Goal: Task Accomplishment & Management: Manage account settings

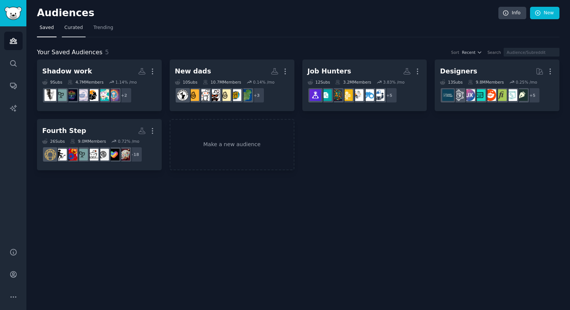
click at [73, 29] on span "Curated" at bounding box center [73, 27] width 18 height 7
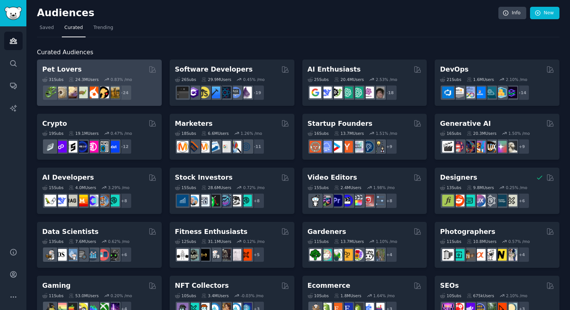
click at [111, 64] on div "Pet Lovers 31 Sub s 24.3M Users 0.83 % /mo + 24" at bounding box center [99, 83] width 125 height 46
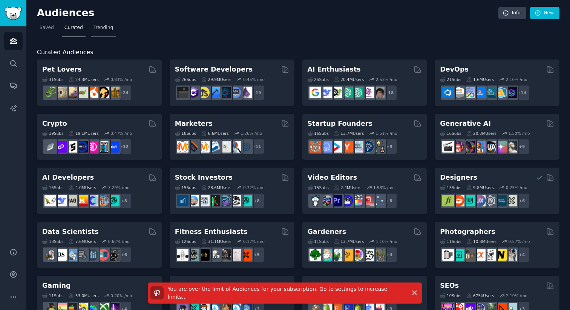
click at [105, 26] on span "Trending" at bounding box center [103, 27] width 20 height 7
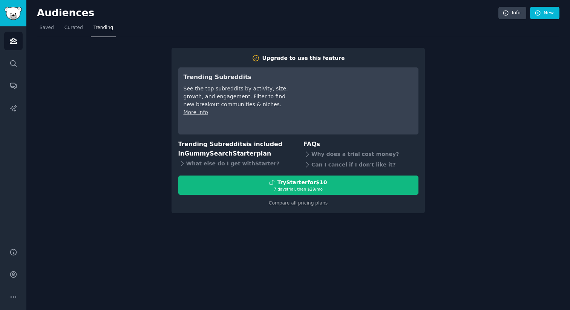
drag, startPoint x: 413, startPoint y: 144, endPoint x: 412, endPoint y: 140, distance: 4.2
click at [413, 144] on h3 "FAQs" at bounding box center [360, 144] width 115 height 9
click at [41, 31] on link "Saved" at bounding box center [47, 29] width 20 height 15
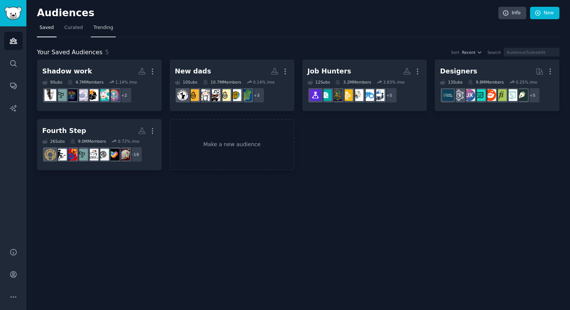
click at [104, 29] on span "Trending" at bounding box center [103, 27] width 20 height 7
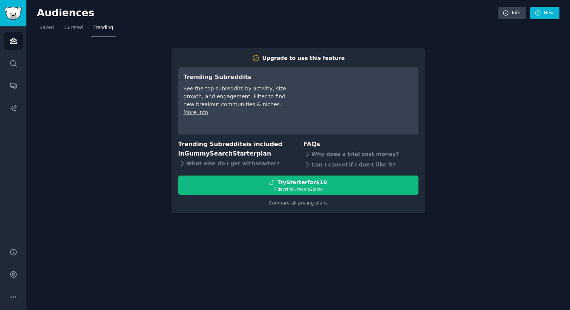
click at [200, 113] on link "More info" at bounding box center [195, 112] width 24 height 6
click at [72, 28] on span "Curated" at bounding box center [73, 27] width 18 height 7
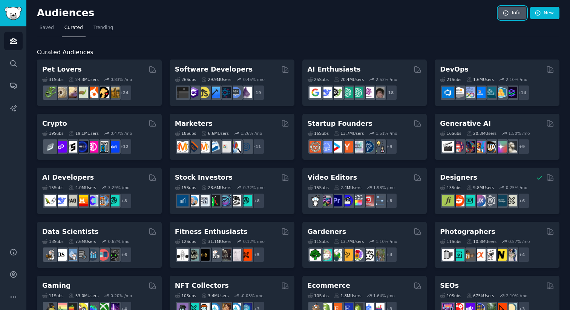
click at [508, 10] on link "Info" at bounding box center [512, 13] width 28 height 13
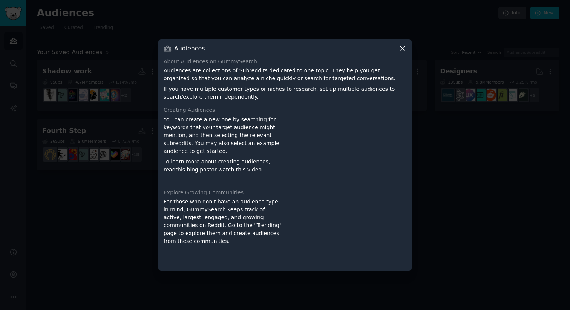
click at [402, 50] on icon at bounding box center [402, 48] width 8 height 8
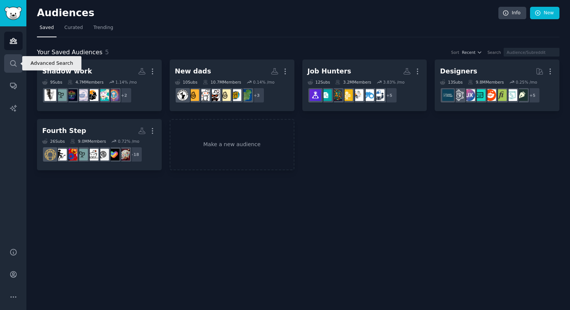
click at [11, 63] on icon "Sidebar" at bounding box center [13, 64] width 8 height 8
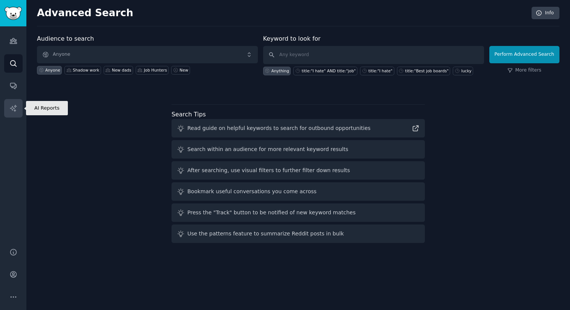
click at [17, 107] on icon "Sidebar" at bounding box center [13, 108] width 8 height 8
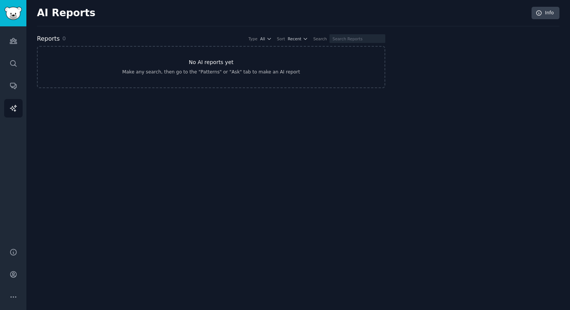
click at [212, 65] on h3 "No AI reports yet" at bounding box center [211, 62] width 45 height 8
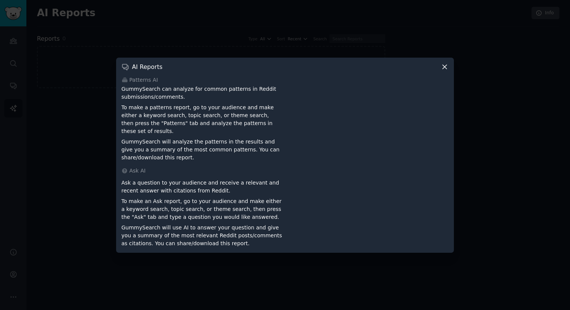
click at [102, 191] on div at bounding box center [285, 155] width 570 height 310
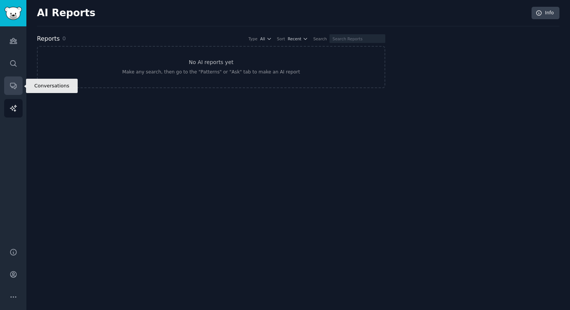
click at [19, 85] on link "Conversations" at bounding box center [13, 85] width 18 height 18
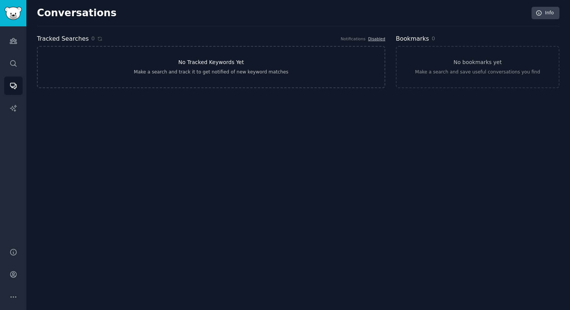
click at [175, 62] on link "No Tracked Keywords Yet Make a search and track it to get notified of new keywo…" at bounding box center [211, 67] width 348 height 42
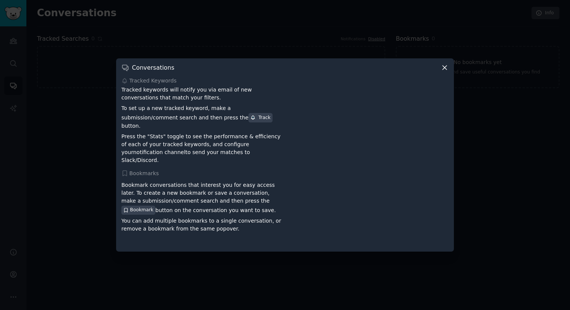
click at [442, 72] on icon at bounding box center [444, 68] width 8 height 8
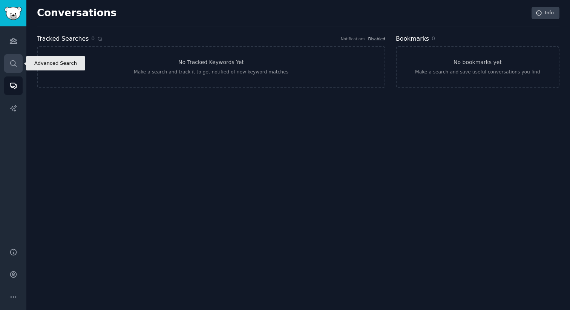
click at [11, 63] on icon "Sidebar" at bounding box center [13, 64] width 8 height 8
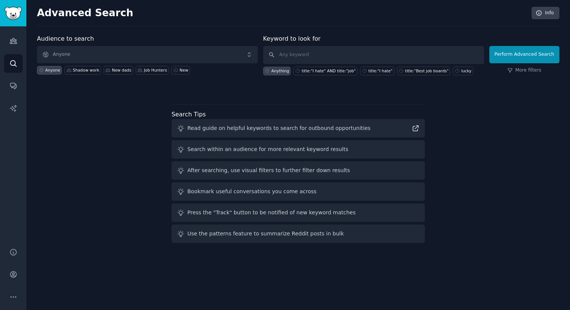
click at [518, 115] on div "Audience to search Anyone Anyone Shadow work New dads Job Hunters New Keyword t…" at bounding box center [298, 140] width 522 height 212
click at [12, 40] on icon "Sidebar" at bounding box center [13, 41] width 8 height 8
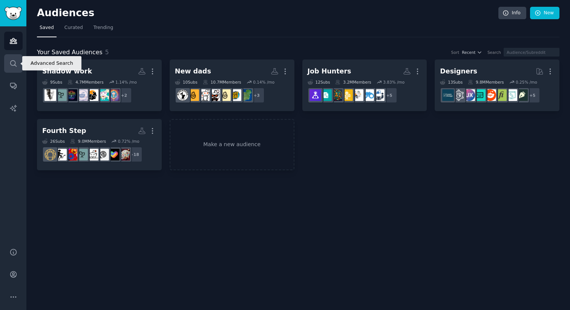
click at [10, 63] on icon "Sidebar" at bounding box center [13, 64] width 8 height 8
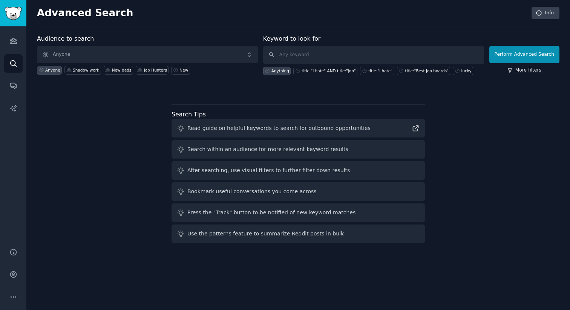
click at [523, 72] on link "More filters" at bounding box center [524, 70] width 34 height 7
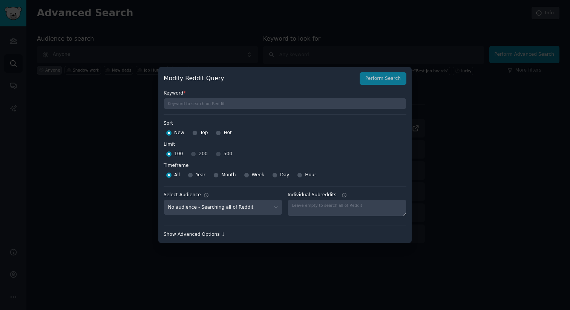
click at [200, 232] on div "Show Advanced Options ↓" at bounding box center [284, 234] width 243 height 7
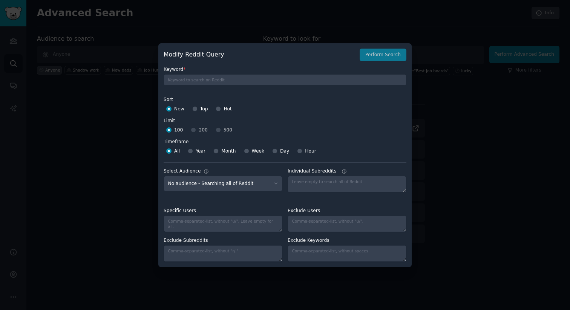
click at [441, 199] on div at bounding box center [285, 155] width 570 height 310
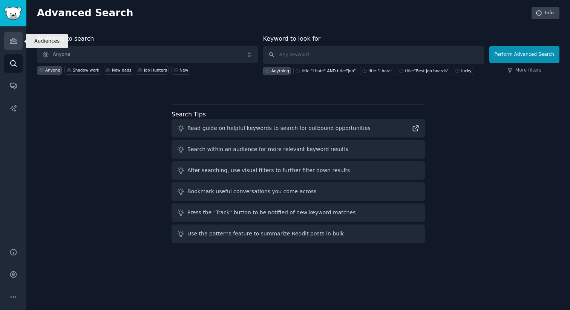
click at [5, 41] on link "Audiences" at bounding box center [13, 41] width 18 height 18
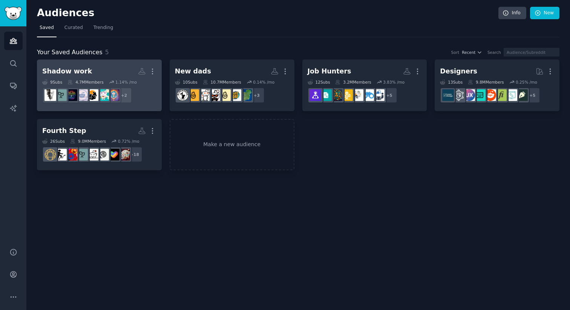
click at [93, 71] on h2 "Shadow work More" at bounding box center [99, 71] width 114 height 13
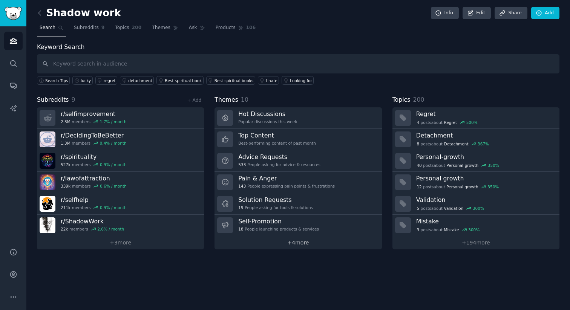
click at [298, 244] on link "+ 4 more" at bounding box center [297, 242] width 167 height 13
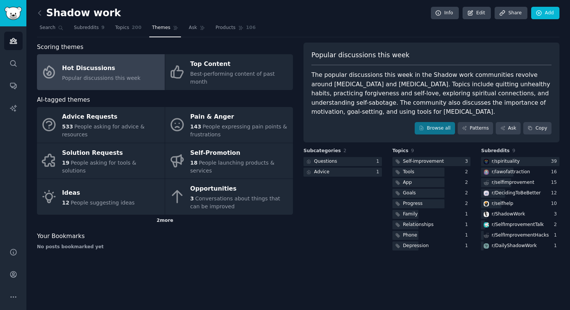
click at [163, 215] on div "2 more" at bounding box center [165, 221] width 256 height 12
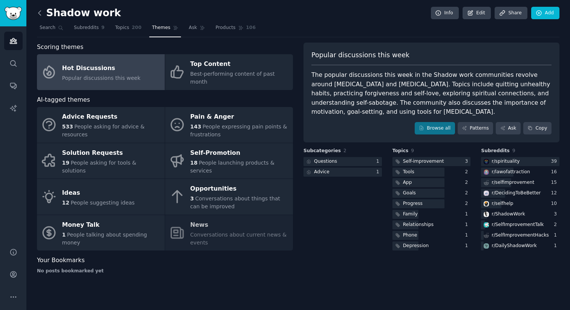
click at [40, 16] on icon at bounding box center [40, 13] width 8 height 8
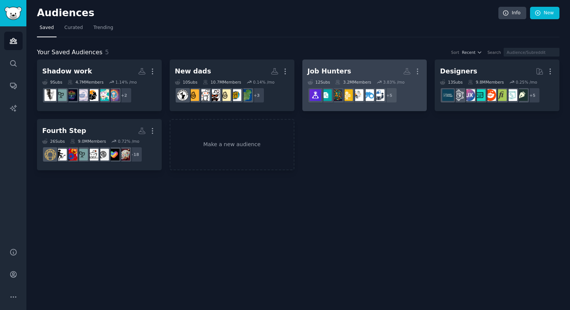
click at [331, 68] on div "Job Hunters" at bounding box center [329, 71] width 44 height 9
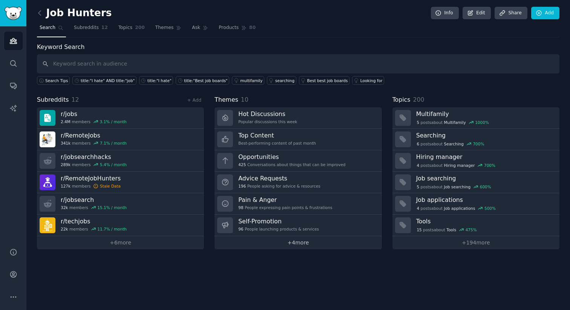
click at [294, 241] on link "+ 4 more" at bounding box center [297, 242] width 167 height 13
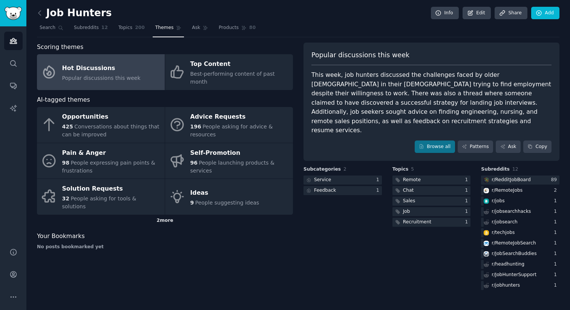
click at [163, 215] on div "2 more" at bounding box center [165, 221] width 256 height 12
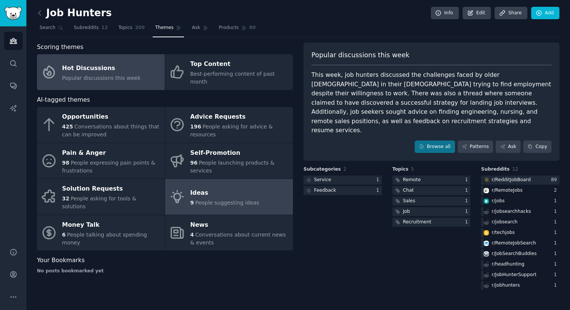
click at [232, 200] on span "People suggesting ideas" at bounding box center [227, 203] width 64 height 6
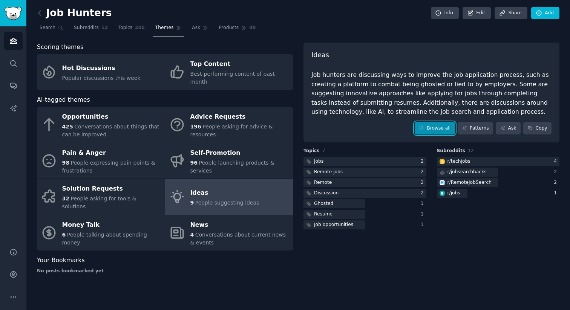
click at [436, 128] on link "Browse all" at bounding box center [434, 128] width 40 height 13
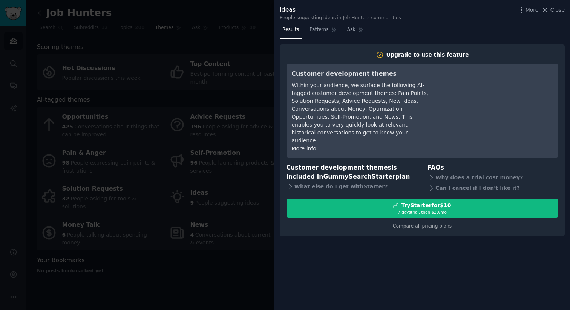
click at [263, 257] on div at bounding box center [285, 155] width 570 height 310
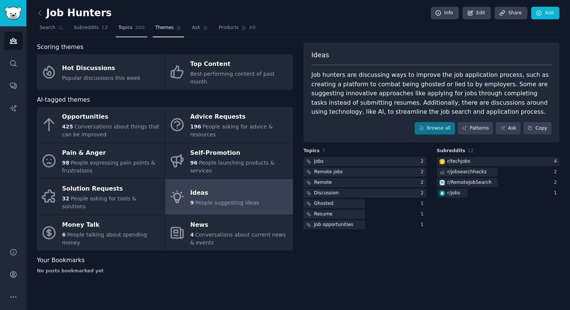
click at [126, 28] on span "Topics" at bounding box center [125, 27] width 14 height 7
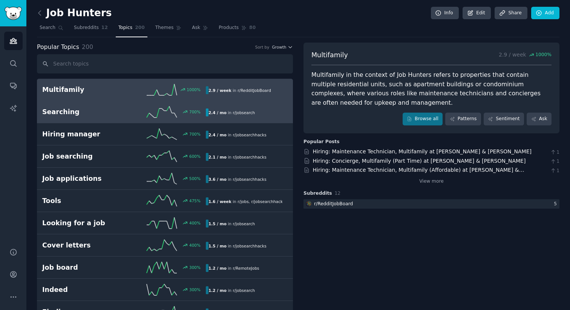
click at [116, 113] on h2 "Searching" at bounding box center [83, 111] width 82 height 9
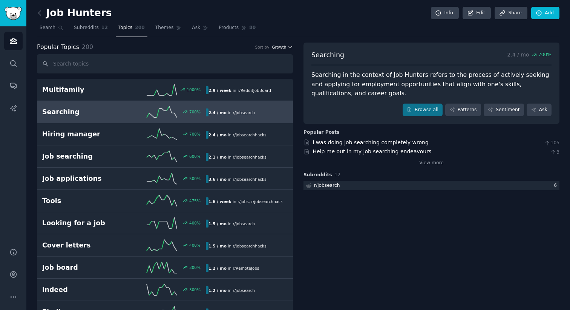
click at [286, 47] on button "Growth" at bounding box center [282, 46] width 21 height 5
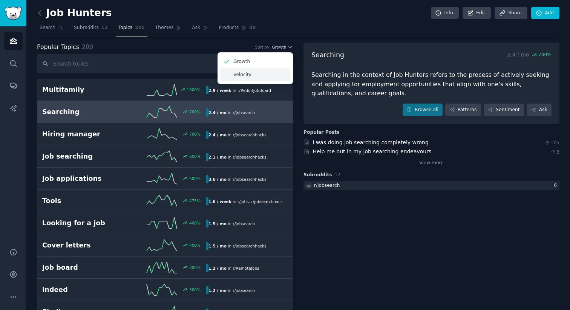
click at [257, 76] on div "Velocity" at bounding box center [255, 74] width 70 height 13
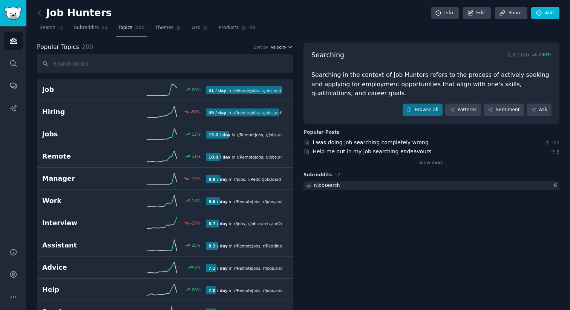
click at [277, 47] on span "Velocity" at bounding box center [277, 46] width 15 height 5
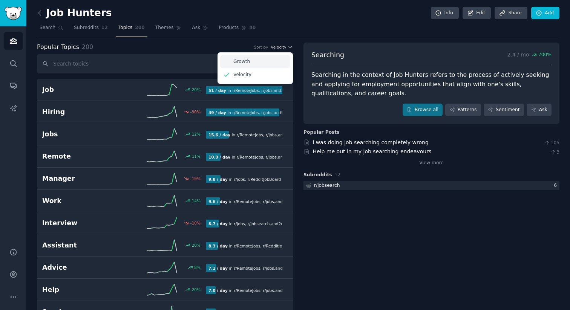
click at [263, 64] on div "Growth" at bounding box center [255, 61] width 70 height 13
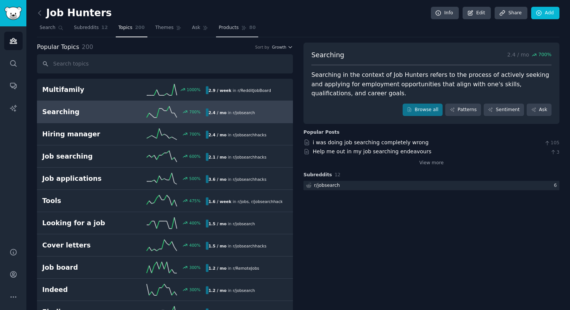
click at [225, 25] on span "Products" at bounding box center [228, 27] width 20 height 7
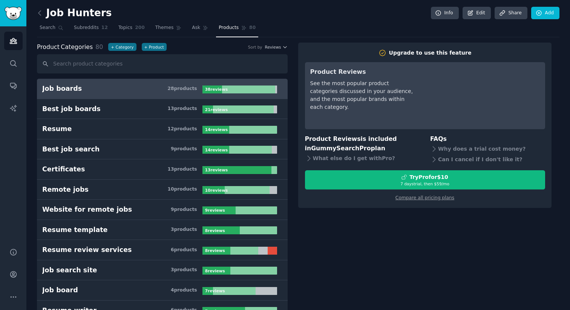
click at [104, 91] on h3 "Job boards 28 product s" at bounding box center [122, 88] width 160 height 9
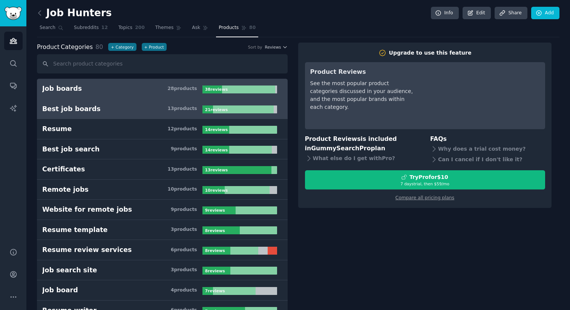
click at [99, 105] on h3 "Best job boards 13 product s" at bounding box center [122, 108] width 160 height 9
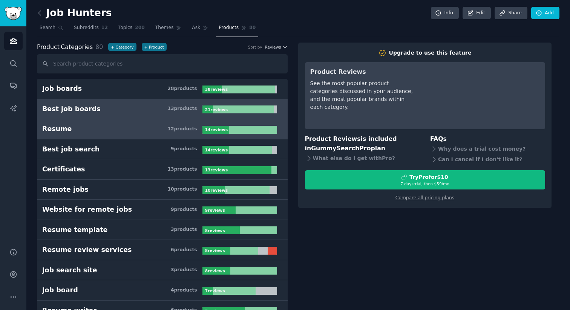
click at [127, 126] on h3 "Resume 12 product s" at bounding box center [122, 128] width 160 height 9
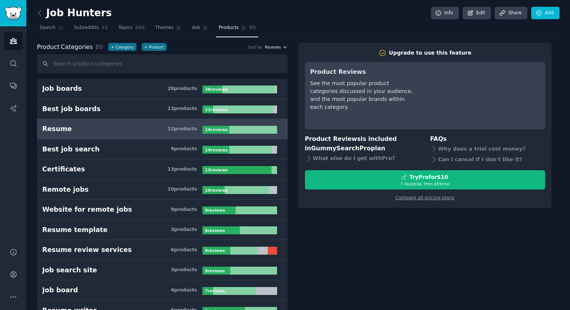
click at [278, 46] on span "Reviews" at bounding box center [273, 46] width 16 height 5
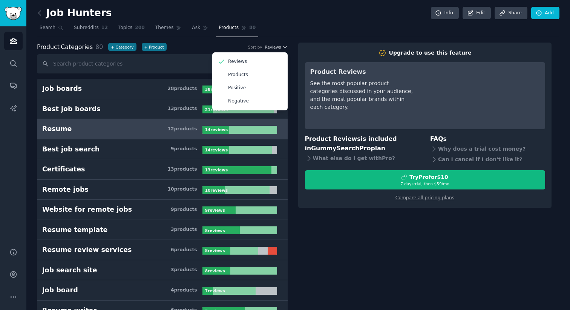
click at [290, 32] on nav "Search Subreddits 12 Topics 200 Themes Ask Products 80" at bounding box center [298, 29] width 522 height 15
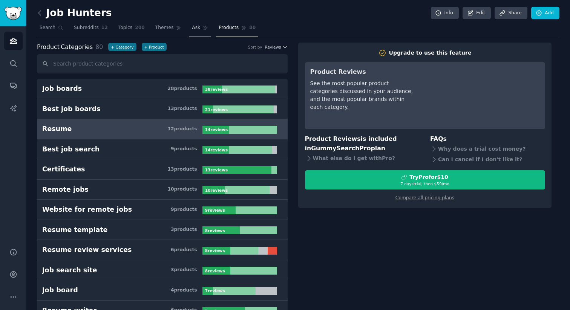
click at [192, 27] on span "Ask" at bounding box center [196, 27] width 8 height 7
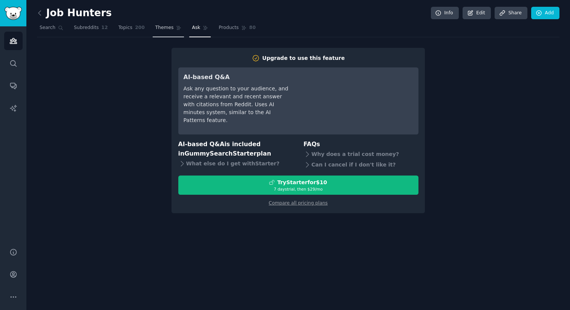
click at [164, 27] on span "Themes" at bounding box center [164, 27] width 18 height 7
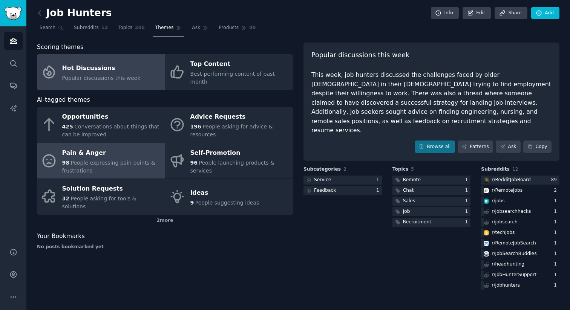
click at [115, 147] on div "Pain & Anger" at bounding box center [111, 153] width 99 height 12
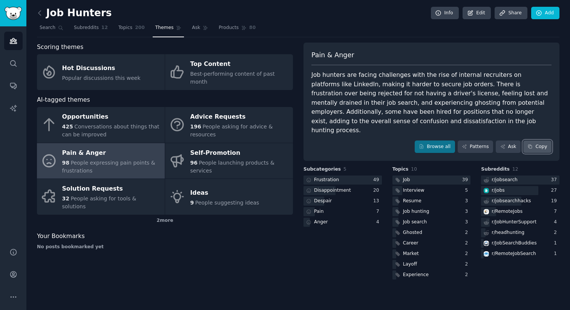
click at [546, 141] on button "Copy" at bounding box center [537, 147] width 28 height 13
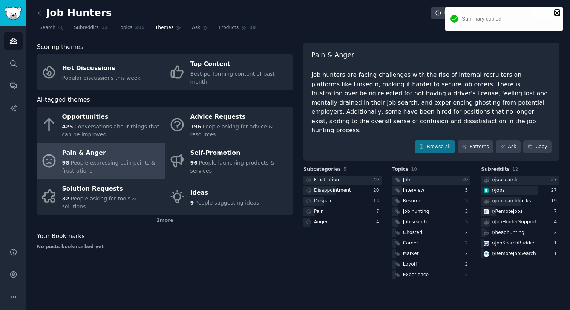
click at [558, 11] on icon "close" at bounding box center [557, 13] width 4 height 4
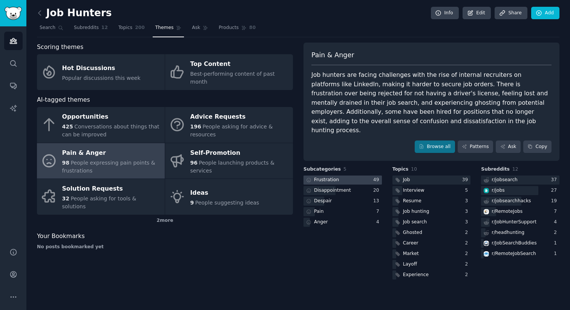
click at [321, 177] on div "Frustration" at bounding box center [326, 180] width 25 height 7
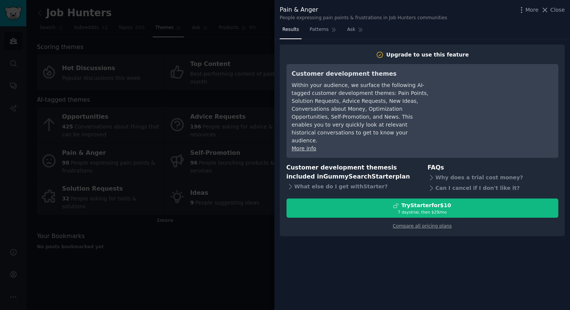
click at [250, 220] on div at bounding box center [285, 155] width 570 height 310
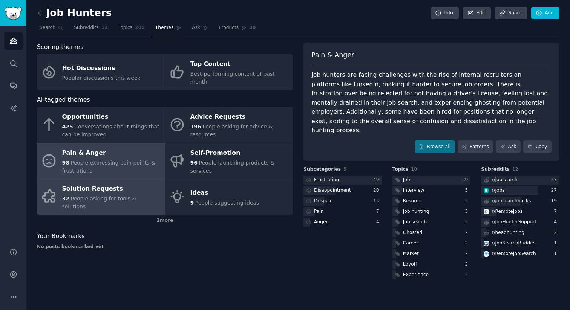
click at [121, 183] on div "Solution Requests" at bounding box center [111, 189] width 99 height 12
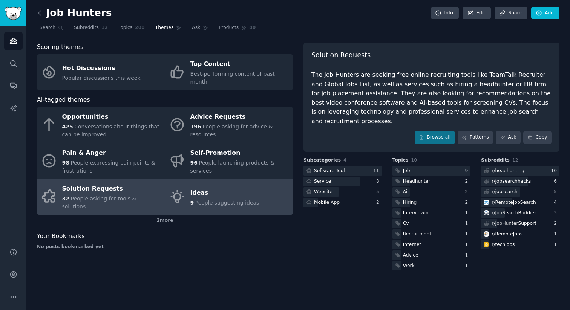
click at [188, 191] on link "Ideas 9 People suggesting ideas" at bounding box center [229, 197] width 128 height 36
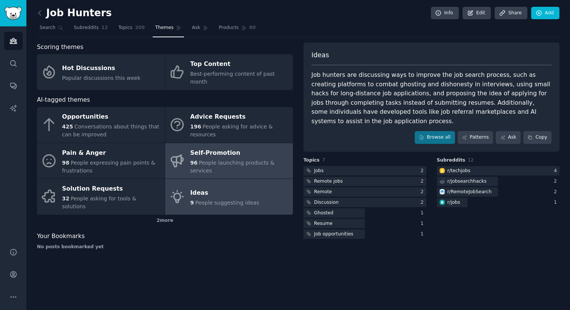
click at [231, 160] on div "96 People launching products & services" at bounding box center [239, 167] width 99 height 16
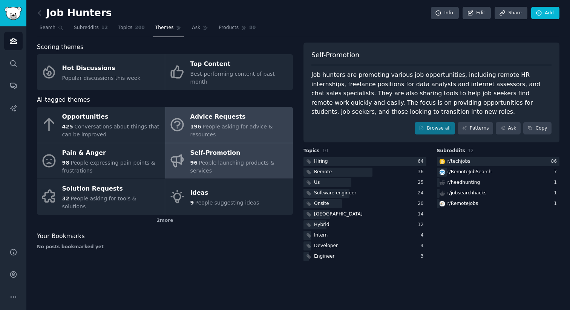
click at [228, 111] on div "Advice Requests" at bounding box center [239, 117] width 99 height 12
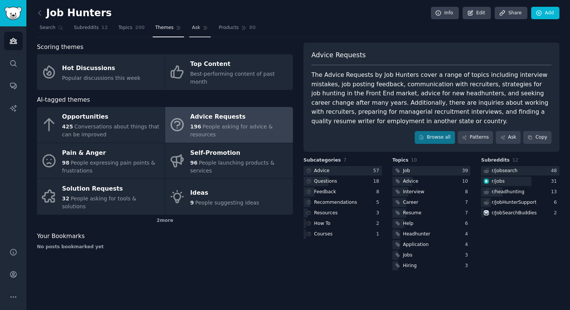
click at [189, 26] on link "Ask" at bounding box center [199, 29] width 21 height 15
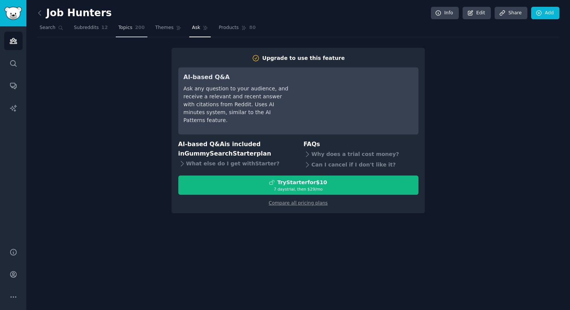
click at [123, 28] on span "Topics" at bounding box center [125, 27] width 14 height 7
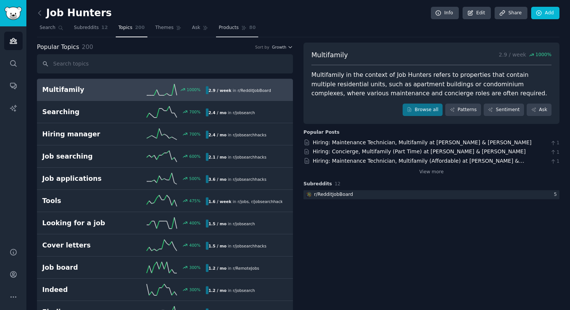
click at [224, 29] on span "Products" at bounding box center [228, 27] width 20 height 7
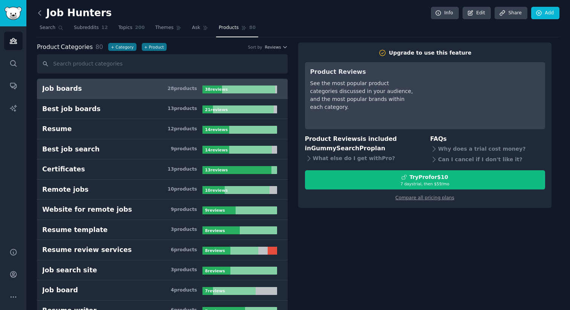
click at [40, 12] on icon at bounding box center [40, 13] width 8 height 8
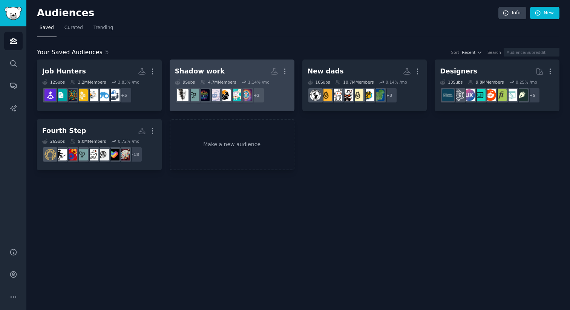
click at [231, 68] on h2 "Shadow work More" at bounding box center [232, 71] width 114 height 13
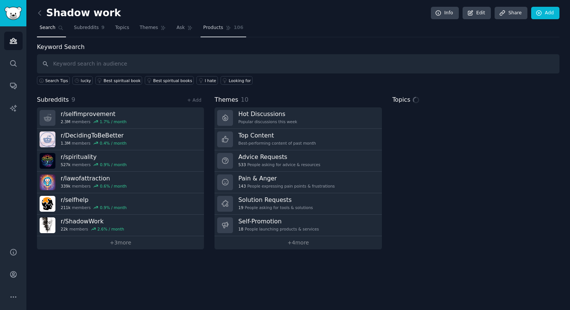
click at [211, 27] on span "Products" at bounding box center [213, 27] width 20 height 7
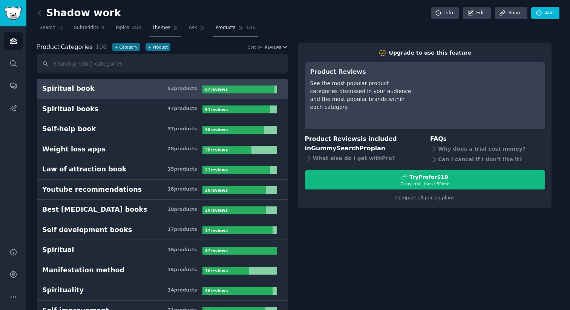
click at [159, 30] on span "Themes" at bounding box center [161, 27] width 18 height 7
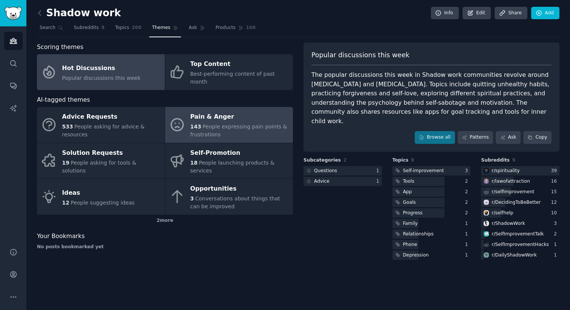
click at [223, 124] on span "People expressing pain points & frustrations" at bounding box center [238, 131] width 97 height 14
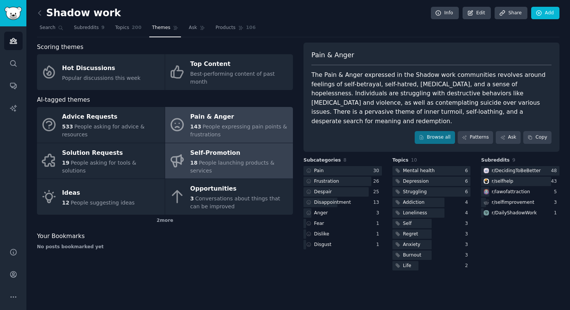
click at [223, 150] on div "Self-Promotion" at bounding box center [239, 153] width 99 height 12
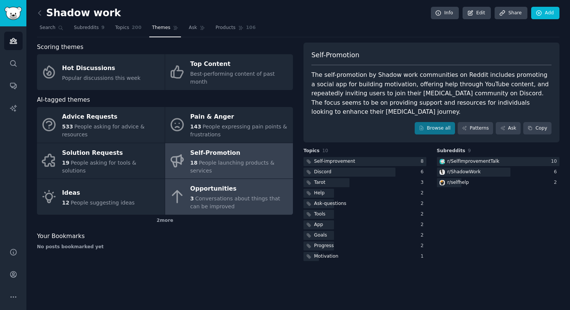
click at [213, 196] on span "Conversations about things that can be improved" at bounding box center [235, 203] width 90 height 14
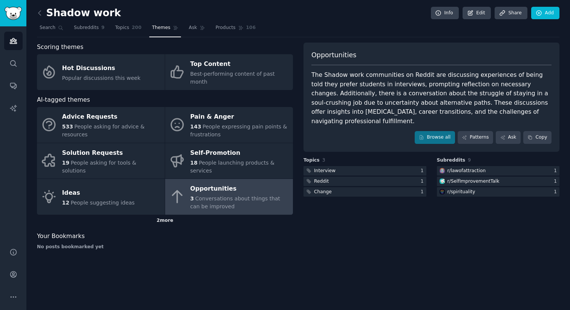
click at [170, 215] on div "2 more" at bounding box center [165, 221] width 256 height 12
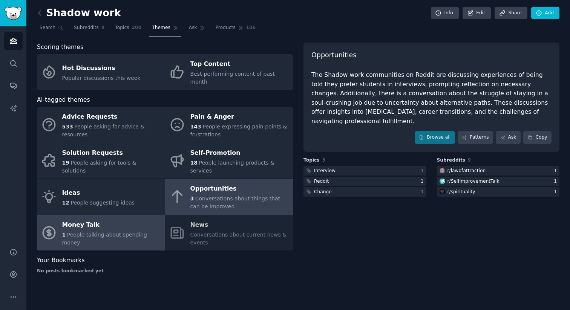
click at [113, 222] on div "Money Talk" at bounding box center [111, 225] width 99 height 12
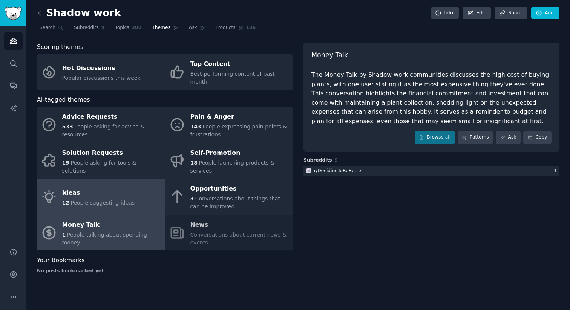
click at [78, 188] on div "Ideas" at bounding box center [98, 193] width 73 height 12
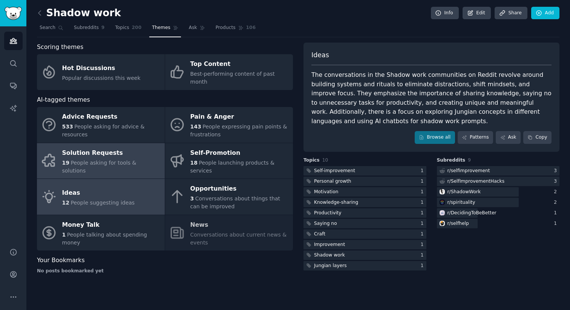
click at [84, 160] on span "People asking for tools & solutions" at bounding box center [99, 167] width 74 height 14
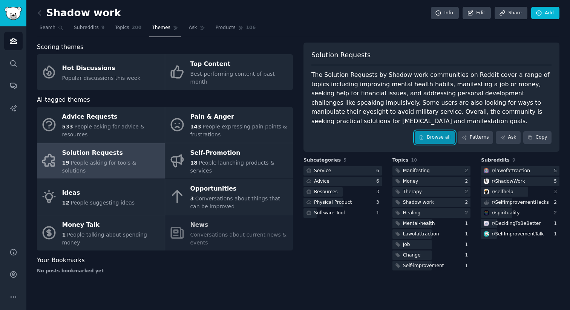
click at [426, 139] on link "Browse all" at bounding box center [434, 137] width 40 height 13
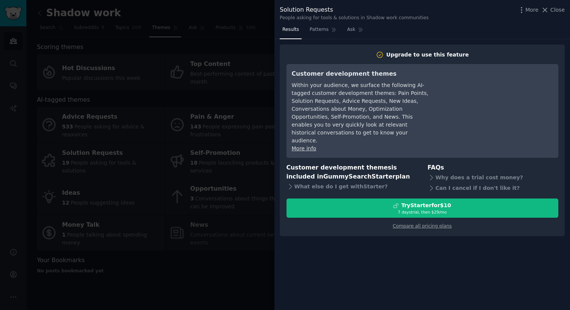
click at [255, 280] on div at bounding box center [285, 155] width 570 height 310
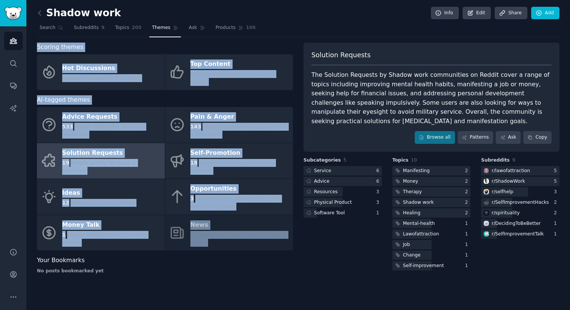
drag, startPoint x: 31, startPoint y: 45, endPoint x: 218, endPoint y: 232, distance: 264.8
click at [218, 232] on div "Shadow work Info Edit Share Add Search Subreddits 9 Topics 200 Themes Ask Produ…" at bounding box center [297, 155] width 543 height 310
copy div "Scoring themes Hot Discussions Popular discussions this week Top Content Best-p…"
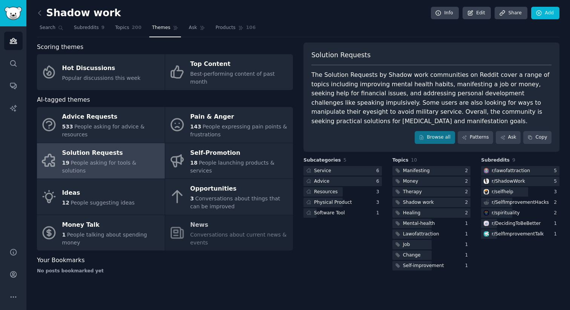
click at [337, 260] on div "Subcategories 5 Service 6 Advice 6 Resources 3 Physical Product 3 Software Tool…" at bounding box center [342, 214] width 78 height 115
click at [46, 13] on link at bounding box center [41, 13] width 9 height 12
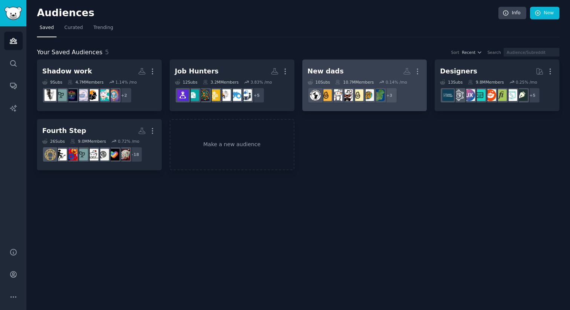
click at [343, 69] on h2 "New dads More" at bounding box center [364, 71] width 114 height 13
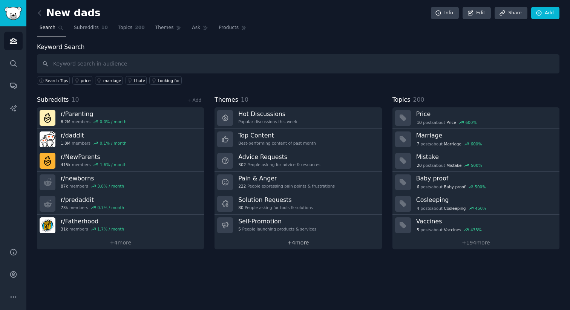
click at [283, 248] on link "+ 4 more" at bounding box center [297, 242] width 167 height 13
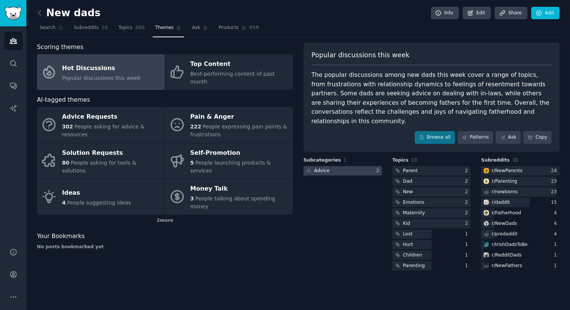
click at [350, 166] on div at bounding box center [342, 170] width 78 height 9
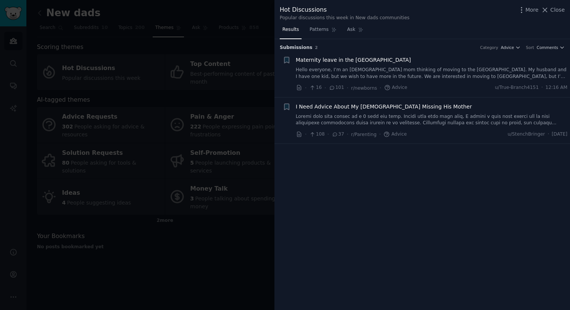
click at [255, 202] on div at bounding box center [285, 155] width 570 height 310
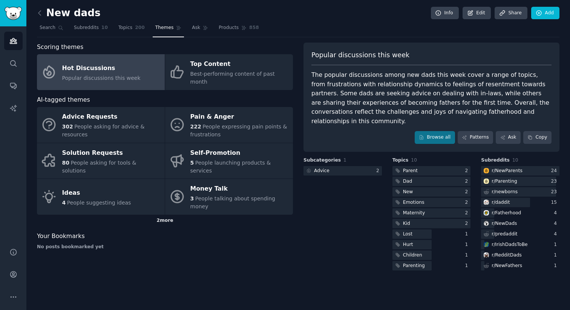
click at [179, 215] on div "2 more" at bounding box center [165, 221] width 256 height 12
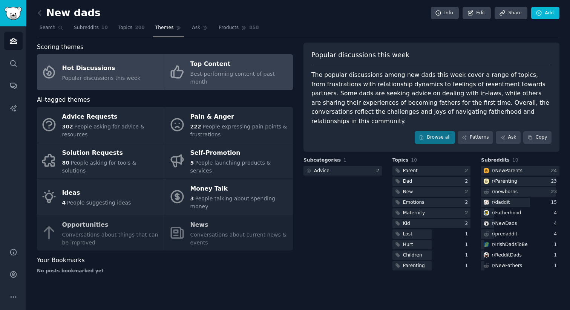
click at [241, 79] on link "Top Content Best-performing content of past month" at bounding box center [229, 72] width 128 height 36
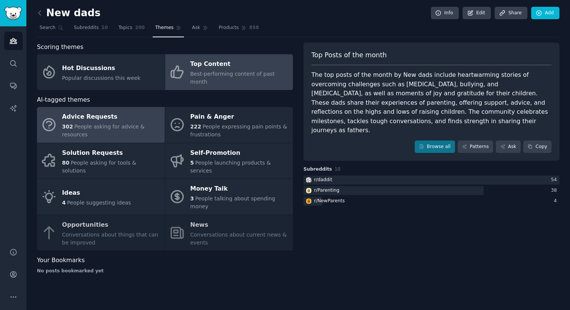
click at [109, 124] on span "People asking for advice & resources" at bounding box center [103, 131] width 82 height 14
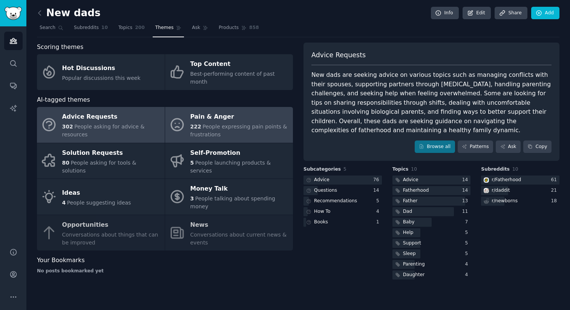
click at [213, 124] on span "People expressing pain points & frustrations" at bounding box center [238, 131] width 97 height 14
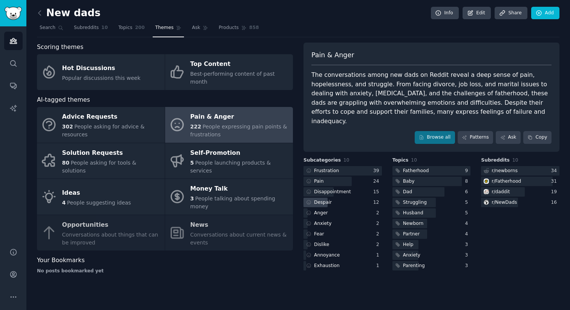
click at [317, 199] on div "Despair" at bounding box center [323, 202] width 18 height 7
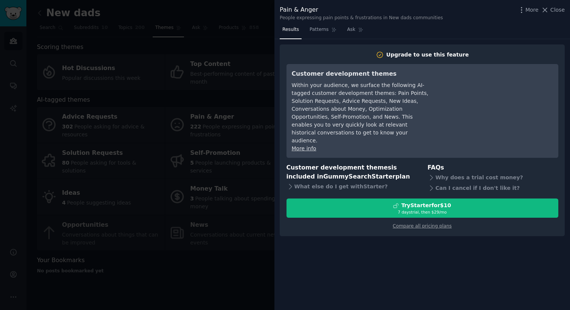
click at [238, 246] on div at bounding box center [285, 155] width 570 height 310
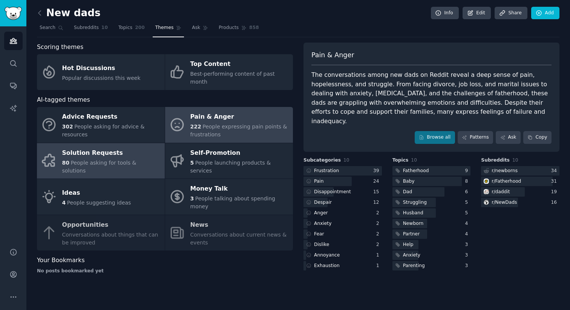
click at [122, 160] on span "People asking for tools & solutions" at bounding box center [99, 167] width 74 height 14
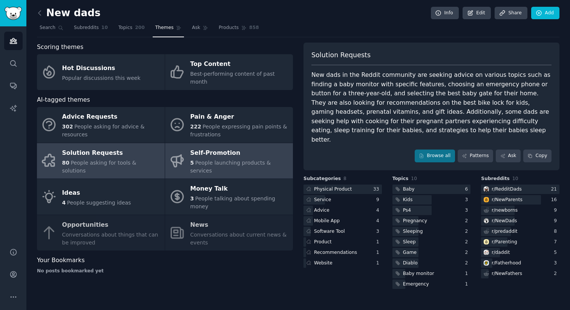
click at [215, 149] on div "Self-Promotion" at bounding box center [239, 153] width 99 height 12
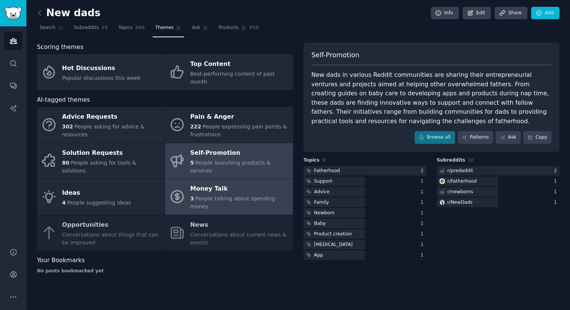
click at [202, 196] on span "People talking about spending money" at bounding box center [232, 203] width 85 height 14
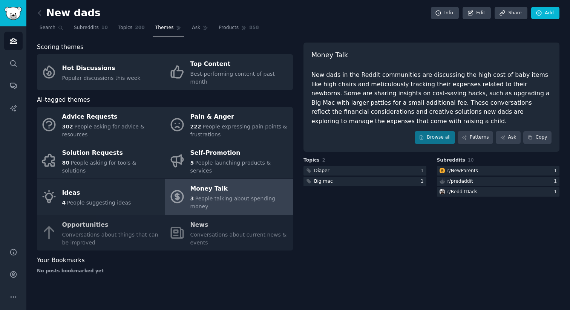
click at [102, 213] on div "Advice Requests 302 People asking for advice & resources Pain & Anger 222 Peopl…" at bounding box center [165, 179] width 256 height 144
click at [78, 203] on div "Advice Requests 302 People asking for advice & resources Pain & Anger 222 Peopl…" at bounding box center [165, 179] width 256 height 144
click at [81, 24] on span "Subreddits" at bounding box center [86, 27] width 25 height 7
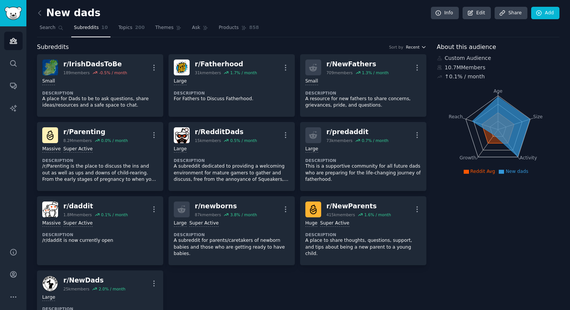
click at [416, 49] on span "Recent" at bounding box center [413, 46] width 14 height 5
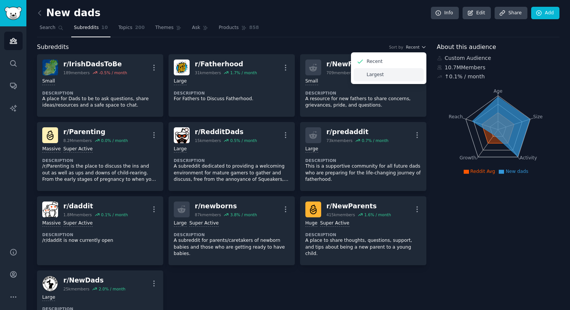
click at [378, 76] on p "Largest" at bounding box center [375, 75] width 17 height 7
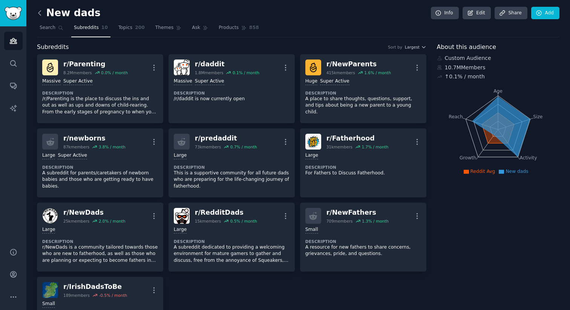
click at [41, 12] on icon at bounding box center [40, 13] width 8 height 8
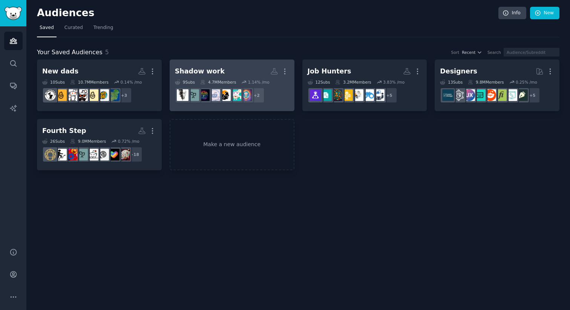
click at [189, 70] on div "Shadow work" at bounding box center [200, 71] width 50 height 9
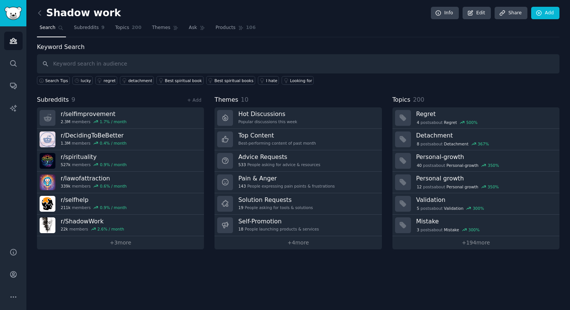
click at [37, 8] on link at bounding box center [41, 13] width 9 height 12
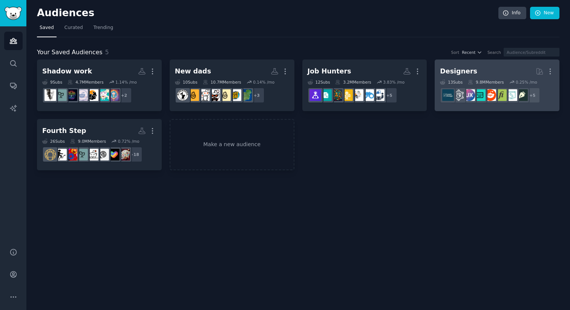
click at [471, 71] on h2 "Designers More" at bounding box center [497, 71] width 114 height 13
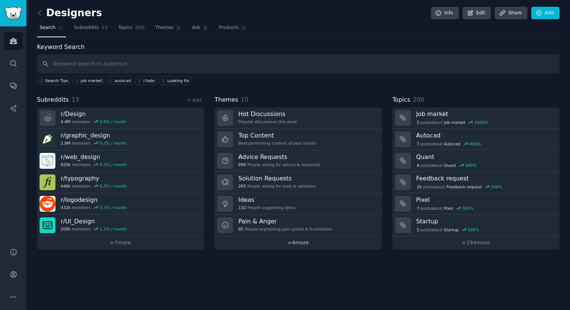
click at [303, 244] on link "+ 4 more" at bounding box center [297, 242] width 167 height 13
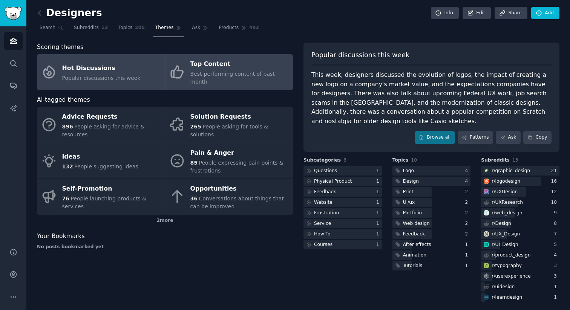
click at [222, 61] on div "Top Content" at bounding box center [239, 64] width 99 height 12
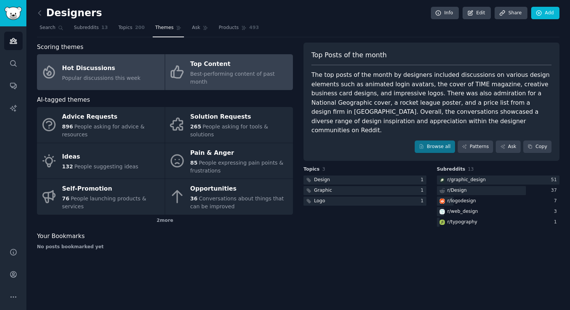
click at [121, 74] on div "Popular discussions this week" at bounding box center [101, 78] width 78 height 8
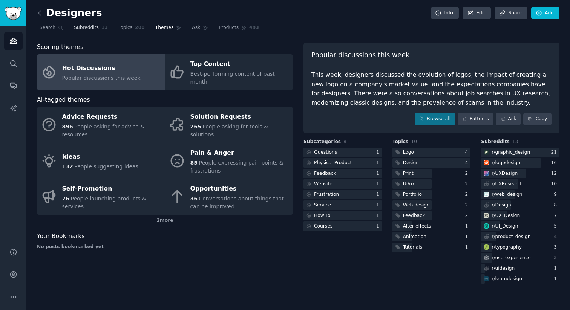
click at [93, 31] on link "Subreddits 13" at bounding box center [90, 29] width 39 height 15
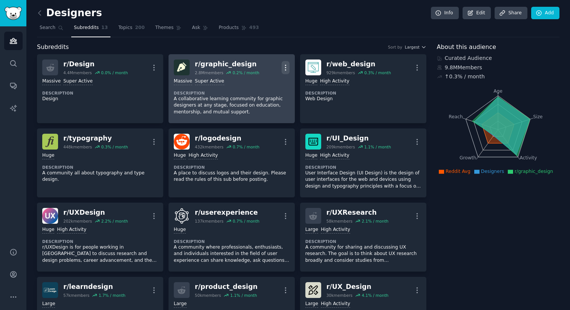
click at [286, 68] on icon "button" at bounding box center [285, 68] width 8 height 8
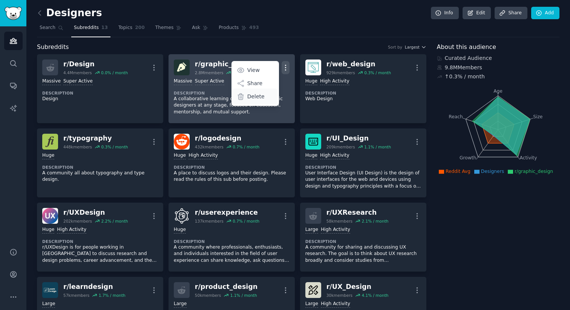
click at [258, 98] on p "Delete" at bounding box center [255, 97] width 17 height 8
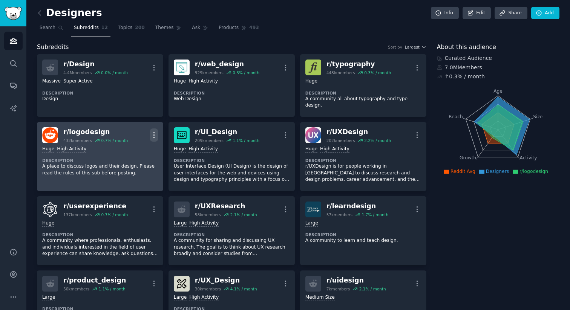
click at [152, 131] on icon "button" at bounding box center [154, 135] width 8 height 8
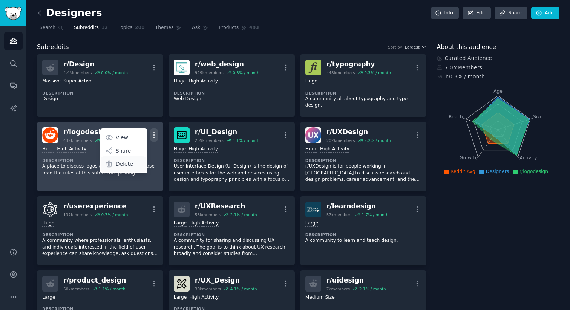
click at [128, 160] on p "Delete" at bounding box center [124, 164] width 17 height 8
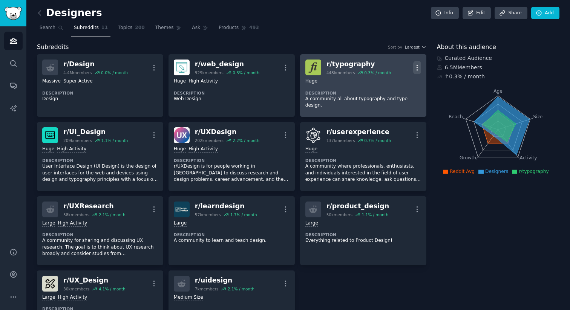
click at [415, 67] on icon "button" at bounding box center [417, 68] width 8 height 8
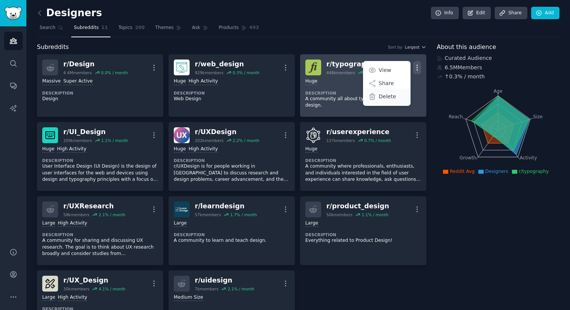
click at [384, 97] on p "Delete" at bounding box center [387, 97] width 17 height 8
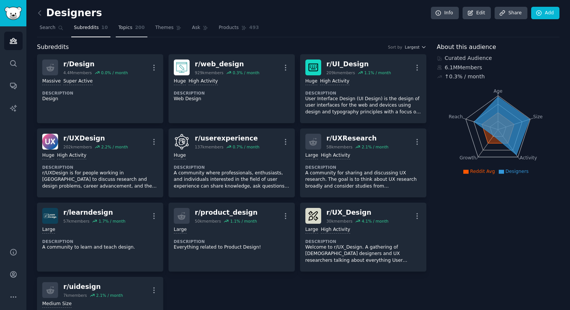
click at [128, 33] on link "Topics 200" at bounding box center [132, 29] width 32 height 15
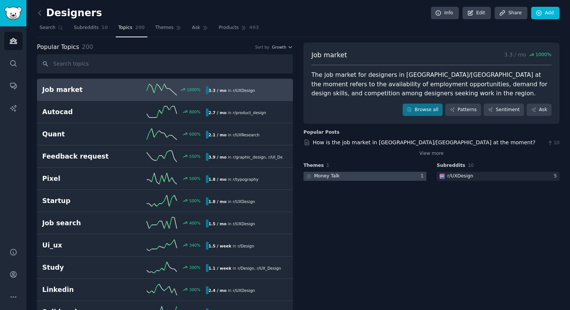
click at [327, 176] on div "Money Talk" at bounding box center [327, 176] width 26 height 7
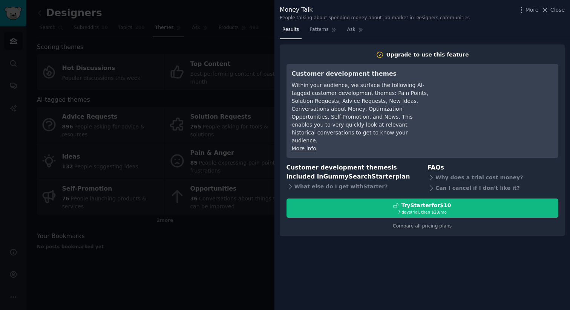
click at [240, 221] on div at bounding box center [285, 155] width 570 height 310
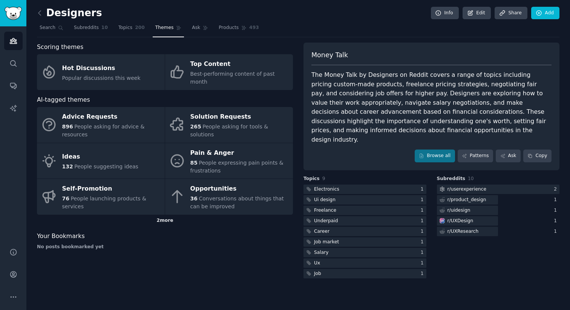
click at [163, 215] on div "2 more" at bounding box center [165, 221] width 256 height 12
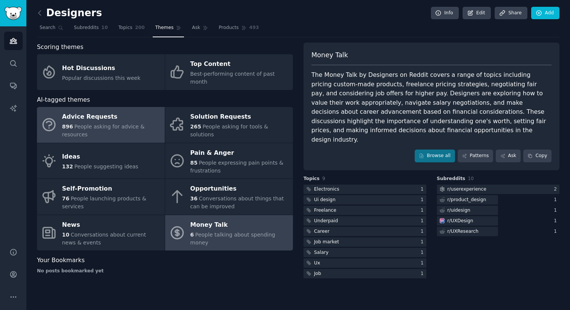
click at [110, 124] on span "People asking for advice & resources" at bounding box center [103, 131] width 82 height 14
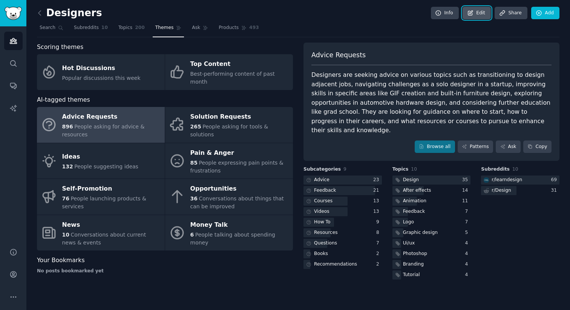
click at [477, 13] on link "Edit" at bounding box center [476, 13] width 28 height 13
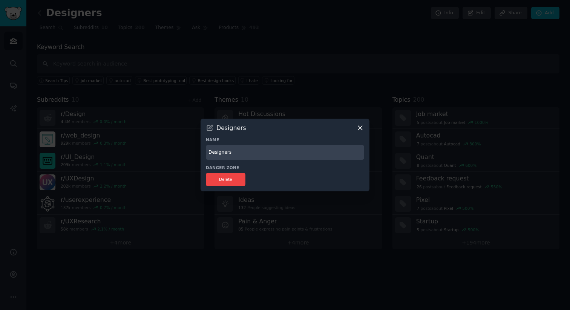
drag, startPoint x: 209, startPoint y: 152, endPoint x: 223, endPoint y: 150, distance: 14.4
click at [209, 152] on input "Designers" at bounding box center [285, 152] width 158 height 15
type input "UX / Product Designers"
click at [228, 179] on button "Delete" at bounding box center [226, 179] width 40 height 13
click at [277, 150] on input "UX / Product Designers" at bounding box center [285, 152] width 158 height 15
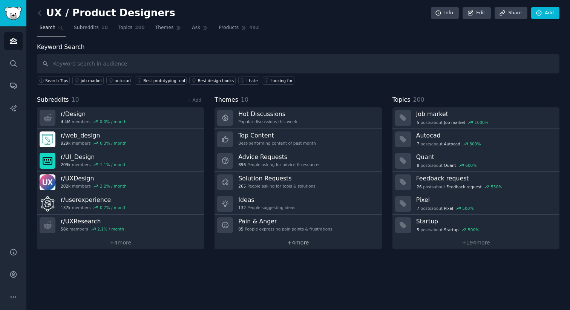
click at [296, 243] on link "+ 4 more" at bounding box center [297, 242] width 167 height 13
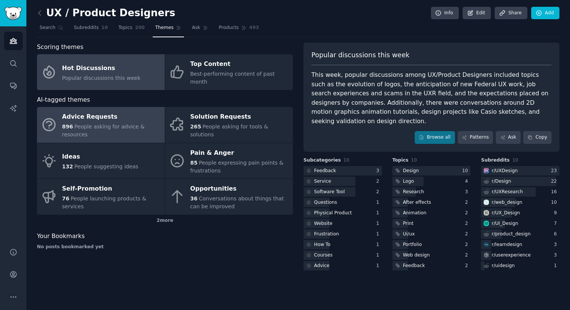
click at [119, 124] on span "People asking for advice & resources" at bounding box center [103, 131] width 82 height 14
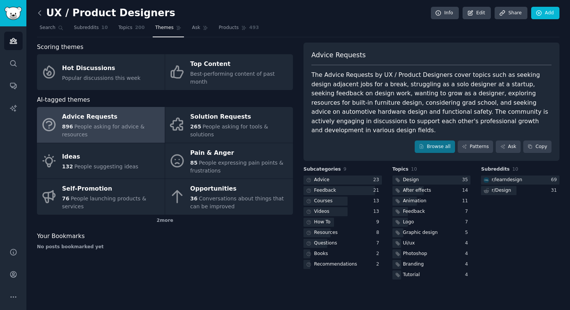
click at [40, 15] on icon at bounding box center [40, 13] width 8 height 8
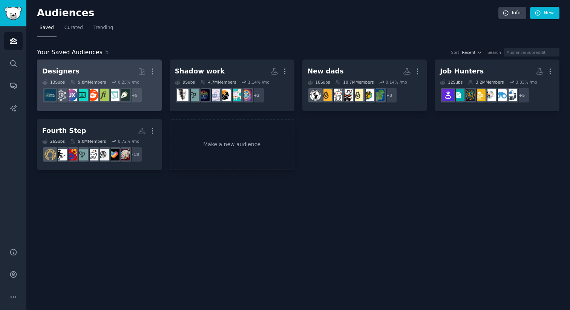
click at [92, 72] on h2 "Designers More" at bounding box center [99, 71] width 114 height 13
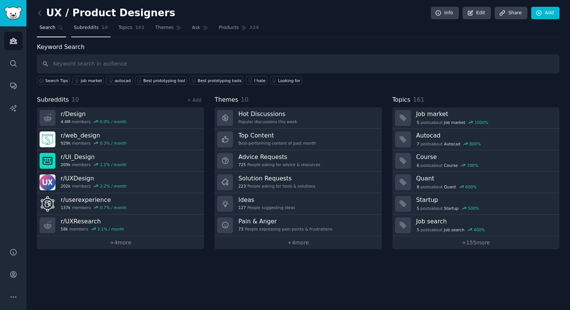
click at [84, 27] on span "Subreddits" at bounding box center [86, 27] width 25 height 7
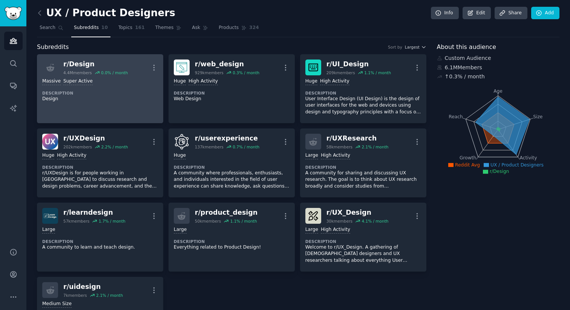
click at [123, 92] on dt "Description" at bounding box center [100, 92] width 116 height 5
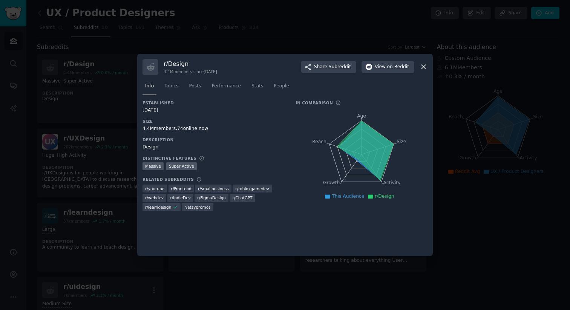
click at [208, 198] on span "r/ FigmaDesign" at bounding box center [211, 197] width 29 height 5
click at [82, 177] on div at bounding box center [285, 155] width 570 height 310
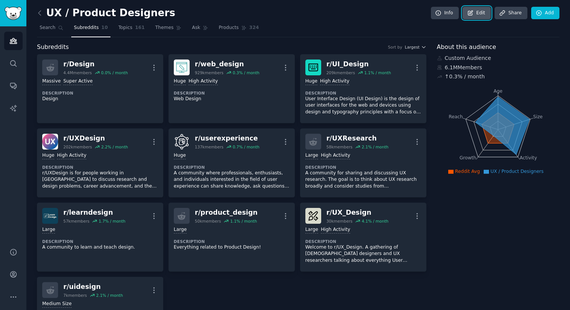
click at [477, 12] on link "Edit" at bounding box center [476, 13] width 28 height 13
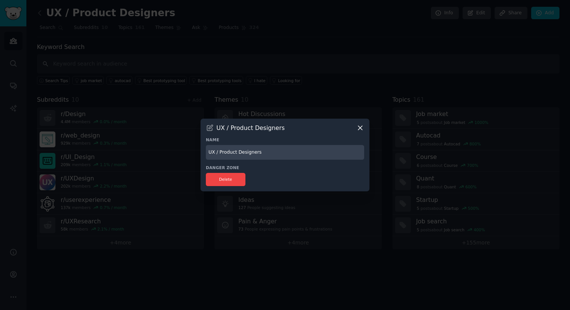
click at [165, 154] on div at bounding box center [285, 155] width 570 height 310
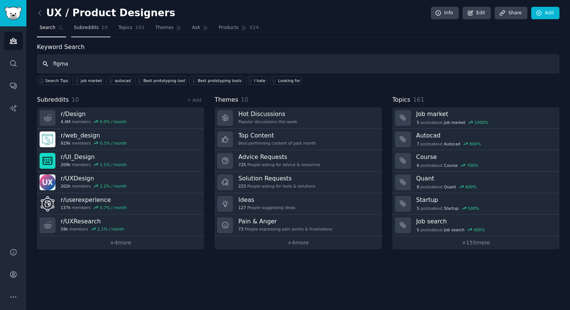
type input "figma"
click at [77, 24] on link "Subreddits 10" at bounding box center [90, 29] width 39 height 15
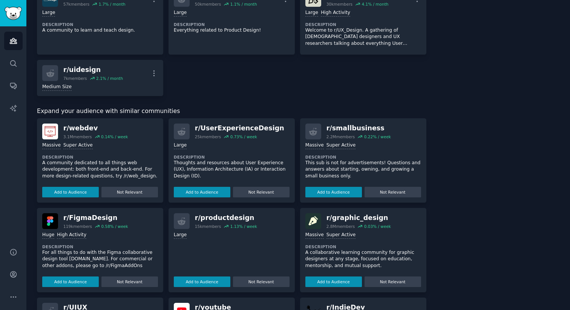
scroll to position [218, 0]
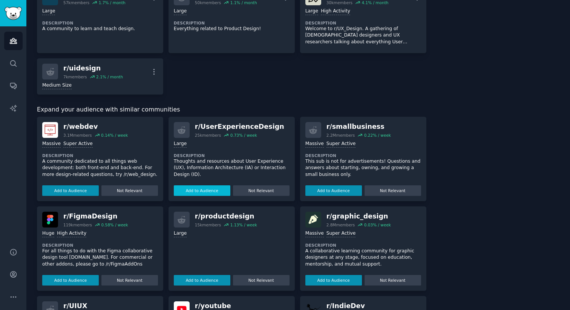
click at [214, 191] on button "Add to Audience" at bounding box center [202, 190] width 57 height 11
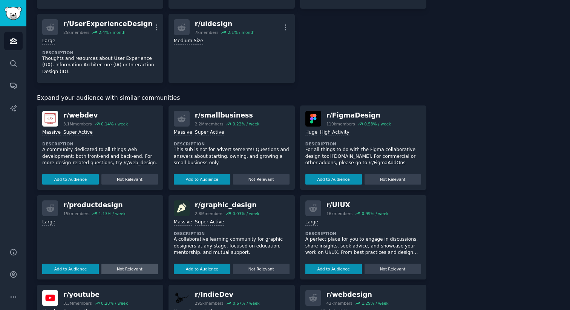
scroll to position [281, 0]
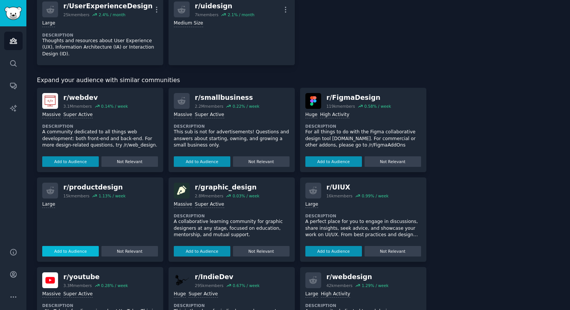
click at [81, 249] on button "Add to Audience" at bounding box center [70, 251] width 57 height 11
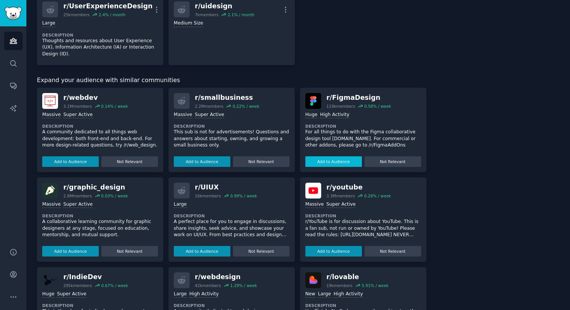
click at [326, 161] on button "Add to Audience" at bounding box center [333, 161] width 57 height 11
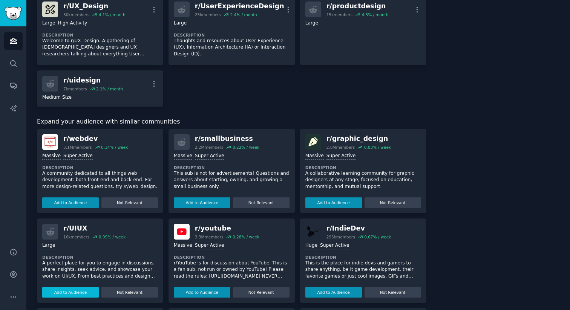
click at [76, 288] on button "Add to Audience" at bounding box center [70, 292] width 57 height 11
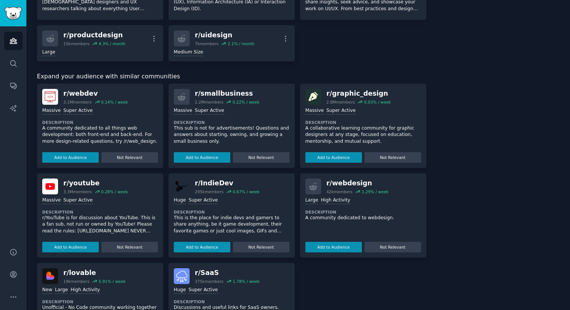
scroll to position [374, 0]
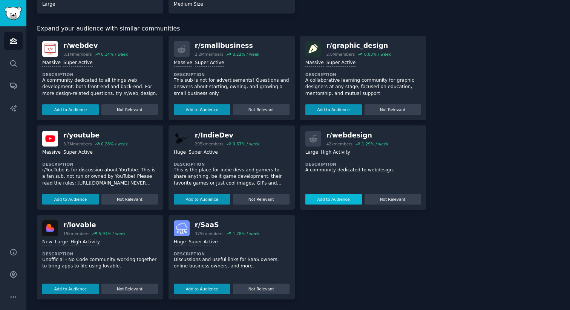
click at [327, 202] on button "Add to Audience" at bounding box center [333, 199] width 57 height 11
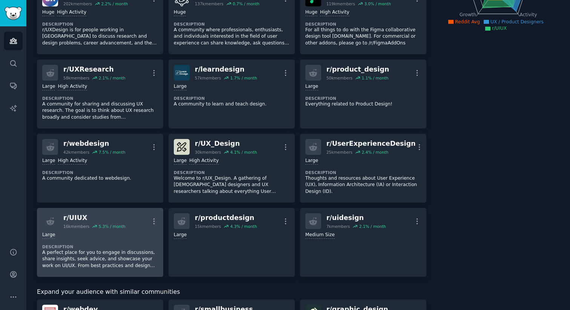
scroll to position [0, 0]
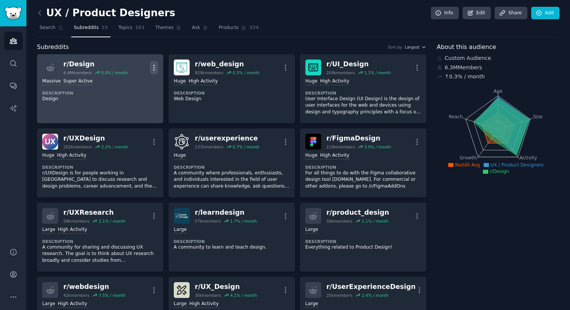
click at [155, 66] on icon "button" at bounding box center [154, 68] width 8 height 8
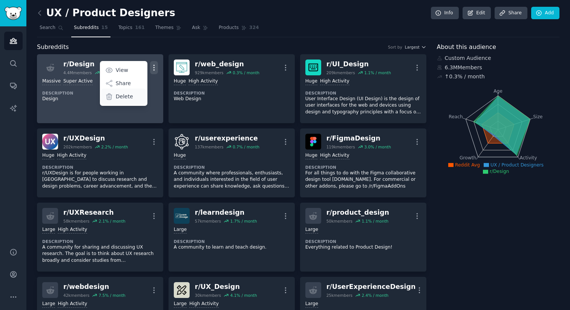
click at [129, 96] on p "Delete" at bounding box center [124, 97] width 17 height 8
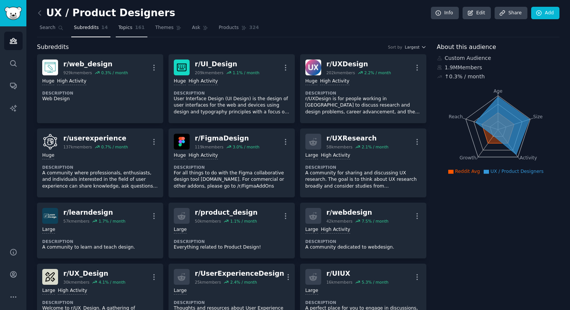
click at [119, 31] on span "Topics" at bounding box center [125, 27] width 14 height 7
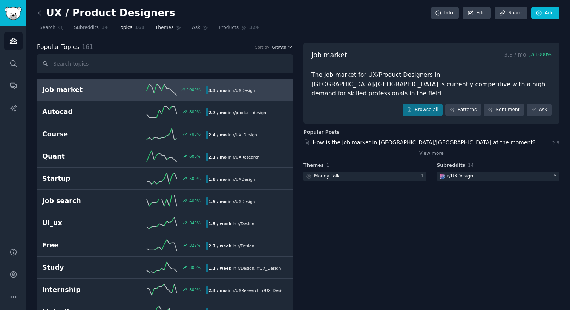
click at [167, 31] on link "Themes" at bounding box center [169, 29] width 32 height 15
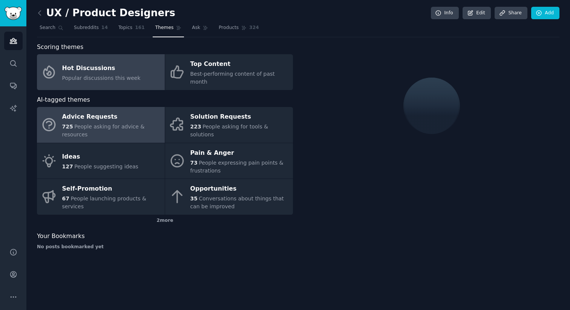
click at [122, 124] on span "People asking for advice & resources" at bounding box center [103, 131] width 82 height 14
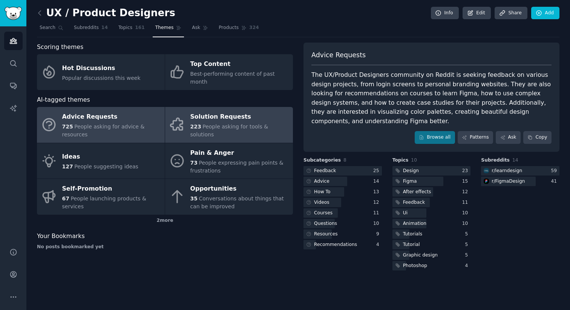
click at [203, 124] on span "People asking for tools & solutions" at bounding box center [229, 131] width 78 height 14
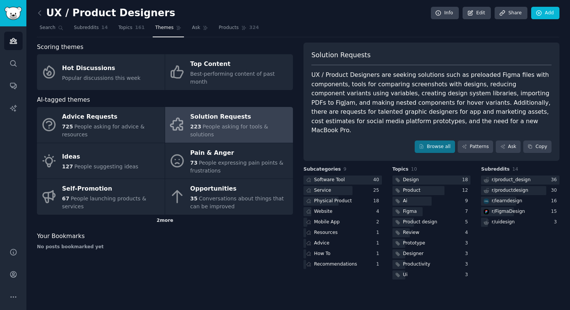
click at [165, 215] on div "2 more" at bounding box center [165, 221] width 256 height 12
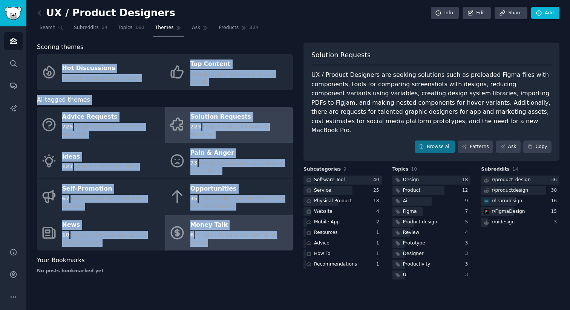
drag, startPoint x: 27, startPoint y: 55, endPoint x: 292, endPoint y: 231, distance: 317.4
click at [292, 231] on div "UX / Product Designers Info Edit Share Add Search Subreddits 14 Topics 161 Them…" at bounding box center [297, 155] width 543 height 310
copy div "Hot Discussions Popular discussions this week Top Content Best-performing conte…"
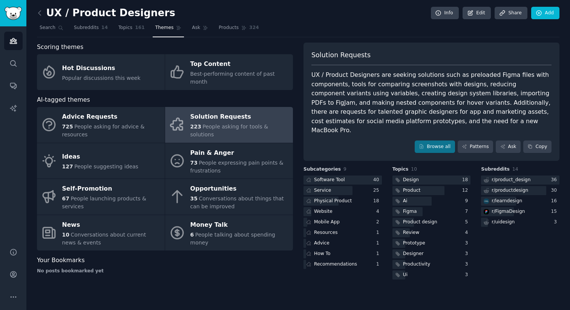
click at [239, 282] on div "UX / Product Designers Info Edit Share Add Search Subreddits 14 Topics 161 Them…" at bounding box center [297, 155] width 543 height 310
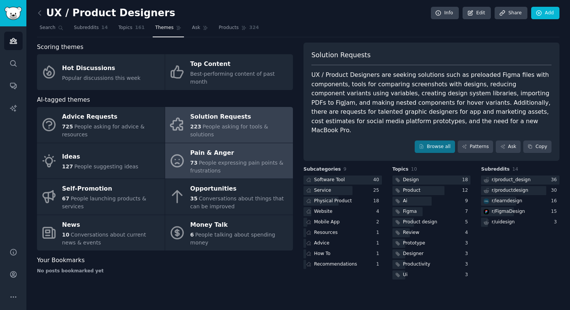
click at [263, 159] on div "73 People expressing pain points & frustrations" at bounding box center [239, 167] width 99 height 16
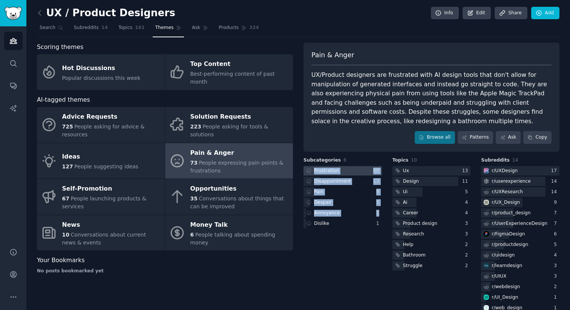
drag, startPoint x: 354, startPoint y: 229, endPoint x: 311, endPoint y: 171, distance: 72.1
click at [311, 171] on div "Subcategories 6 Frustration 60 Disappointment 13 Pain 9 Despair 5 Annoyance 1 D…" at bounding box center [342, 235] width 78 height 157
copy div "Frustration 60 Disappointment 13 Pain 9 Despair 5 Annoyance 1"
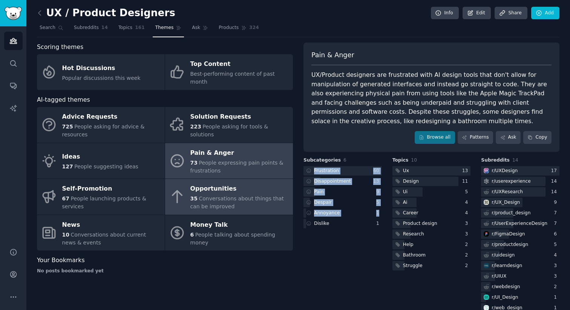
click at [229, 196] on div "35 Conversations about things that can be improved" at bounding box center [239, 203] width 99 height 16
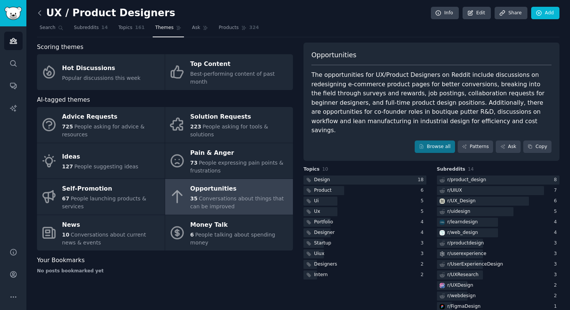
click at [39, 14] on icon at bounding box center [39, 13] width 2 height 5
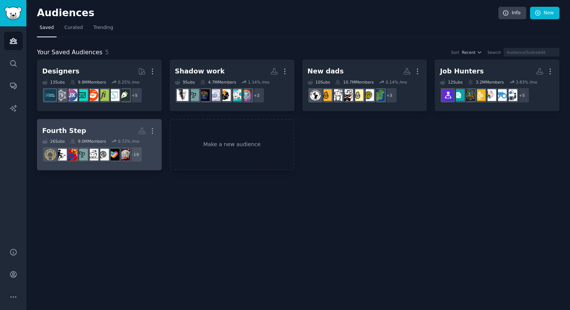
click at [98, 130] on h2 "Fourth Step More" at bounding box center [99, 130] width 114 height 13
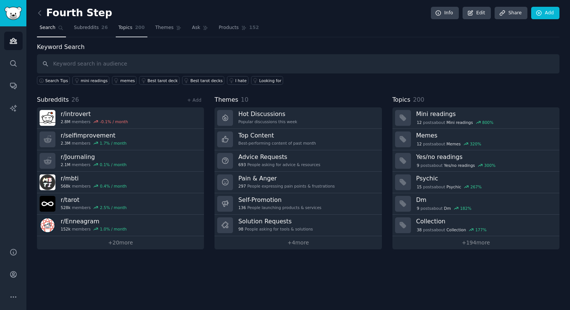
click at [131, 23] on link "Topics 200" at bounding box center [132, 29] width 32 height 15
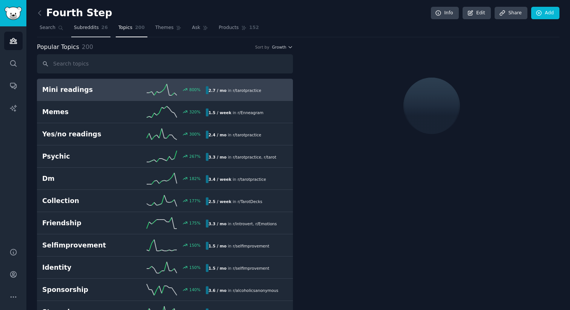
click at [92, 26] on span "Subreddits" at bounding box center [86, 27] width 25 height 7
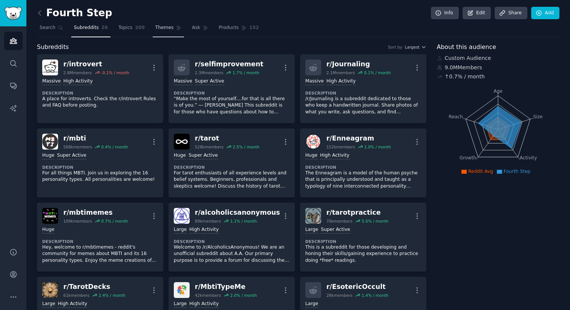
click at [164, 27] on span "Themes" at bounding box center [164, 27] width 18 height 7
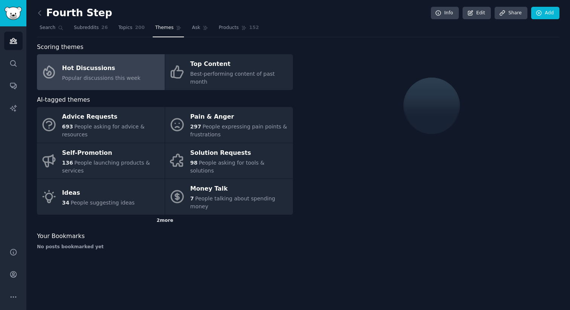
click at [164, 215] on div "2 more" at bounding box center [165, 221] width 256 height 12
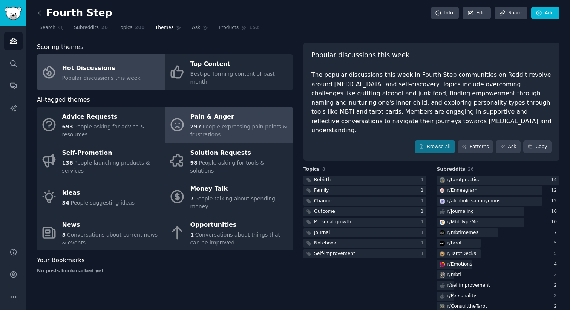
click at [243, 124] on span "People expressing pain points & frustrations" at bounding box center [238, 131] width 97 height 14
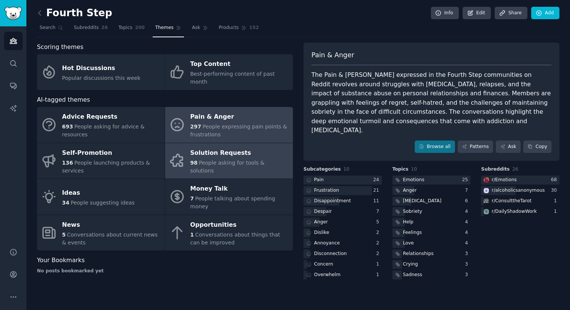
click at [231, 154] on div "Solution Requests" at bounding box center [239, 153] width 99 height 12
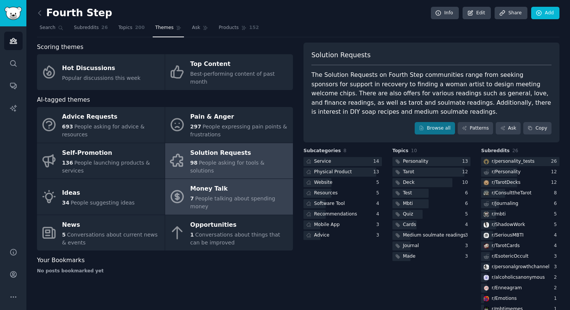
click at [224, 183] on div "Money Talk" at bounding box center [239, 189] width 99 height 12
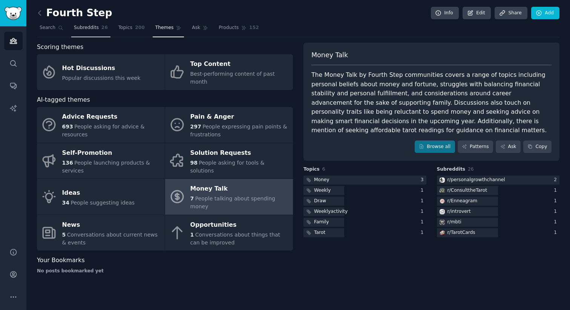
click at [90, 27] on span "Subreddits" at bounding box center [86, 27] width 25 height 7
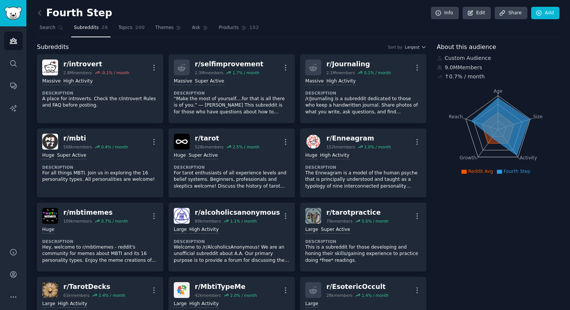
click at [88, 16] on h2 "Fourth Step" at bounding box center [74, 13] width 75 height 12
click at [82, 12] on h2 "Fourth Step" at bounding box center [74, 13] width 75 height 12
click at [481, 11] on link "Edit" at bounding box center [476, 13] width 28 height 13
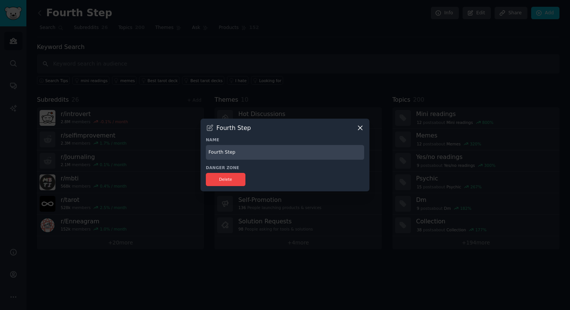
drag, startPoint x: 228, startPoint y: 153, endPoint x: 212, endPoint y: 150, distance: 16.2
click at [212, 150] on input "Fourth Step" at bounding box center [285, 152] width 158 height 15
type input "F"
type input "[MEDICAL_DATA]"
click at [321, 91] on div at bounding box center [285, 155] width 570 height 310
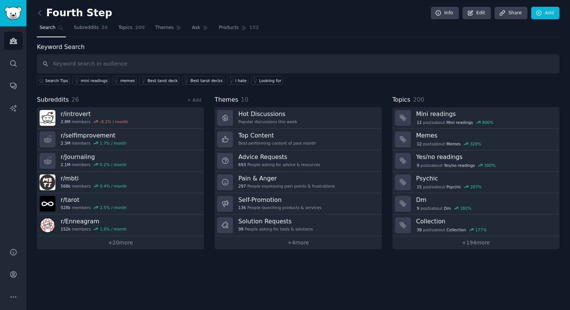
click at [87, 14] on h2 "Fourth Step" at bounding box center [74, 13] width 75 height 12
click at [482, 9] on link "Edit" at bounding box center [476, 13] width 28 height 13
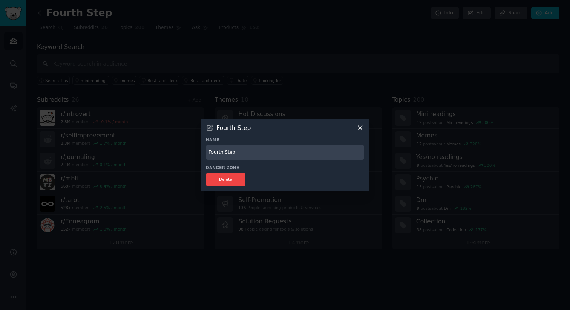
drag, startPoint x: 230, startPoint y: 155, endPoint x: 188, endPoint y: 152, distance: 42.3
click at [189, 154] on div "​ Fourth Step Name Fourth Step Danger Zone Delete" at bounding box center [285, 155] width 564 height 310
type input "[MEDICAL_DATA]"
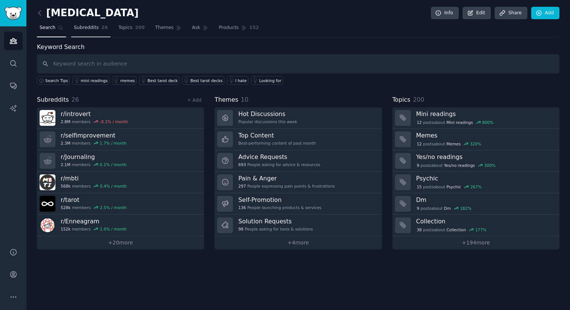
click at [90, 30] on span "Subreddits" at bounding box center [86, 27] width 25 height 7
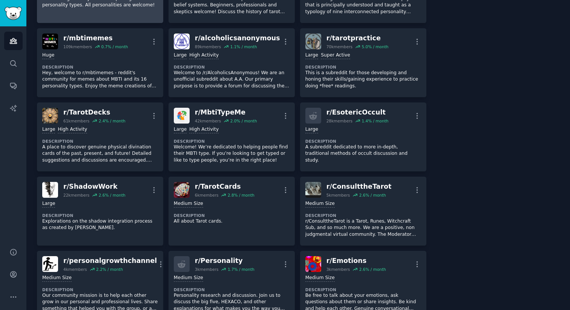
scroll to position [293, 0]
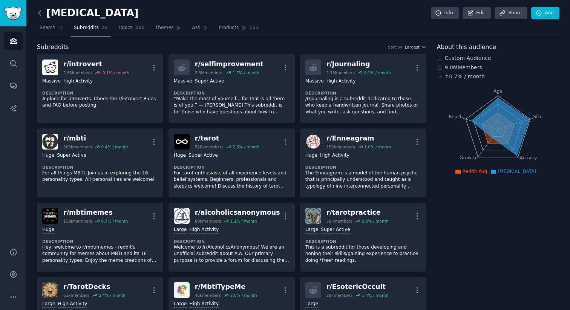
click at [40, 11] on icon at bounding box center [39, 13] width 2 height 5
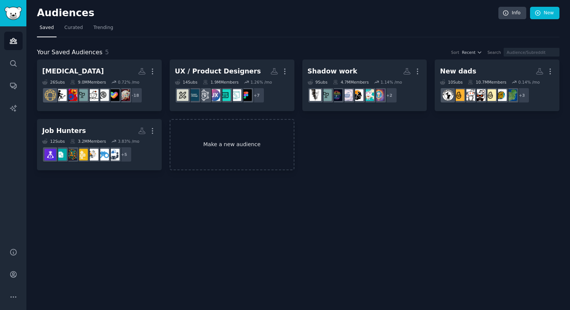
click at [238, 140] on link "Make a new audience" at bounding box center [232, 145] width 125 height 52
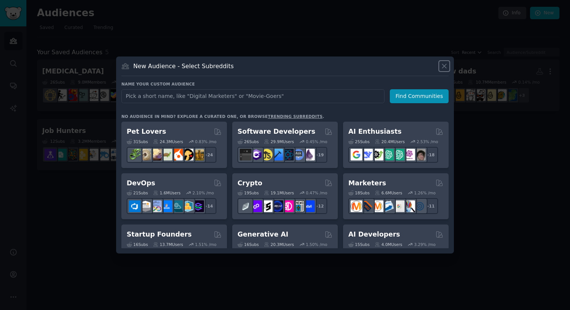
click at [443, 65] on icon at bounding box center [444, 66] width 4 height 4
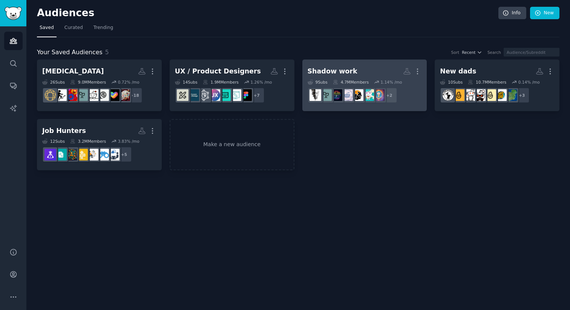
click at [339, 69] on div "Shadow work" at bounding box center [332, 71] width 50 height 9
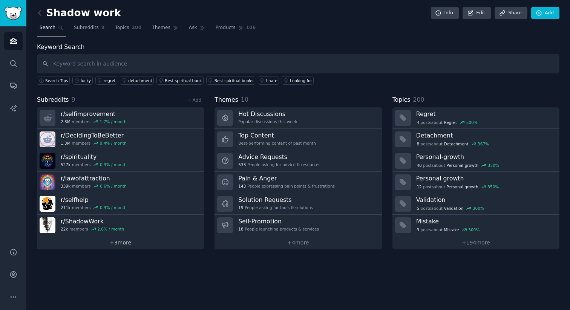
click at [121, 244] on link "+ 3 more" at bounding box center [120, 242] width 167 height 13
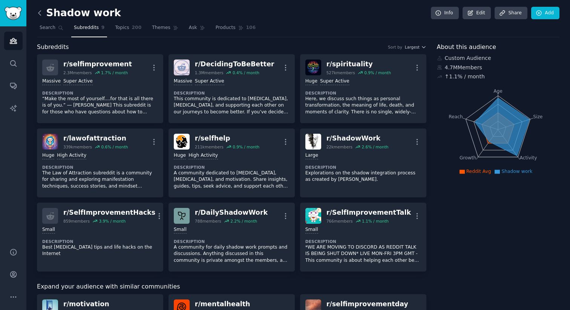
click at [38, 14] on icon at bounding box center [40, 13] width 8 height 8
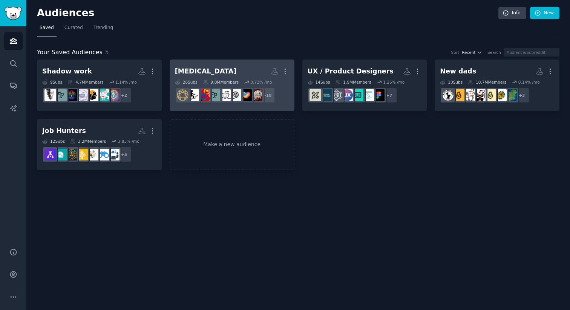
click at [215, 66] on h2 "Self Improvement More" at bounding box center [232, 71] width 114 height 13
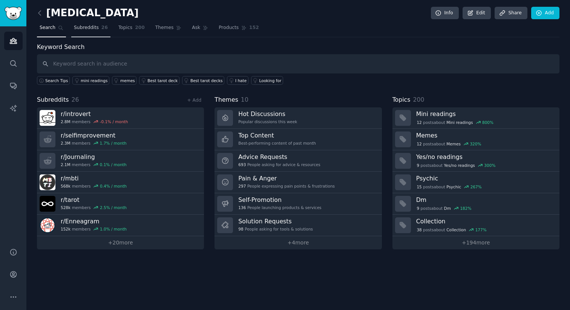
click at [93, 30] on span "Subreddits" at bounding box center [86, 27] width 25 height 7
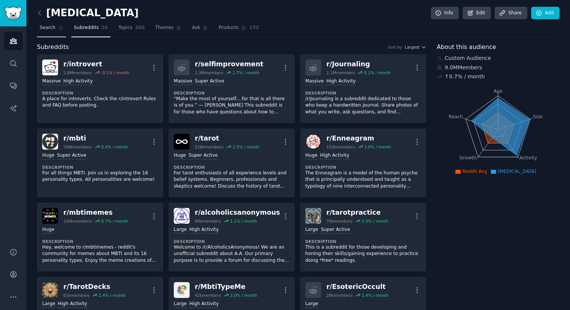
click at [49, 29] on span "Search" at bounding box center [48, 27] width 16 height 7
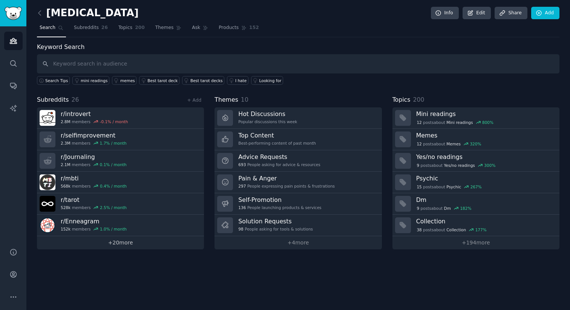
click at [119, 249] on link "+ 20 more" at bounding box center [120, 242] width 167 height 13
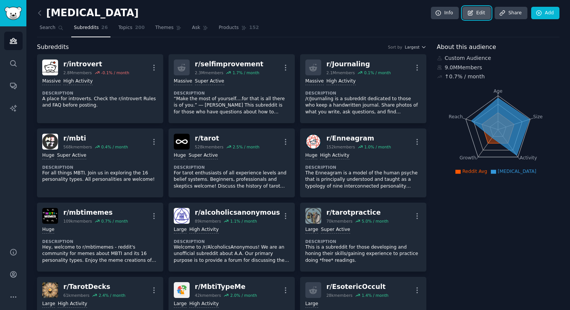
click at [474, 15] on link "Edit" at bounding box center [476, 13] width 28 height 13
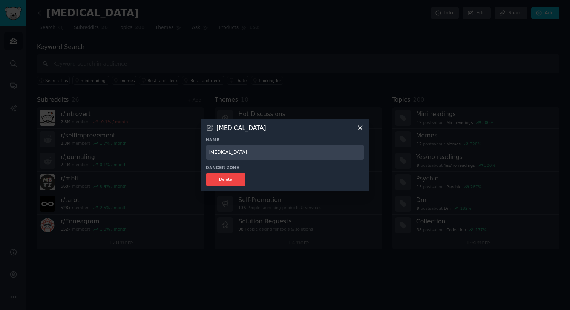
click at [391, 167] on div at bounding box center [285, 155] width 570 height 310
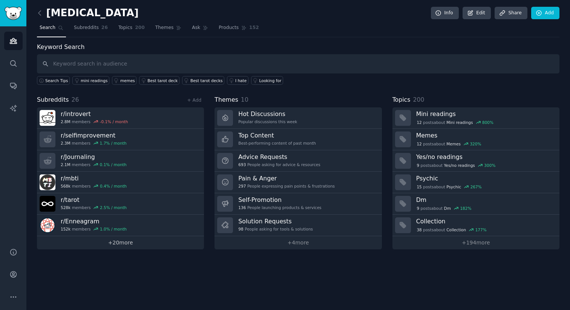
click at [121, 243] on link "+ 20 more" at bounding box center [120, 242] width 167 height 13
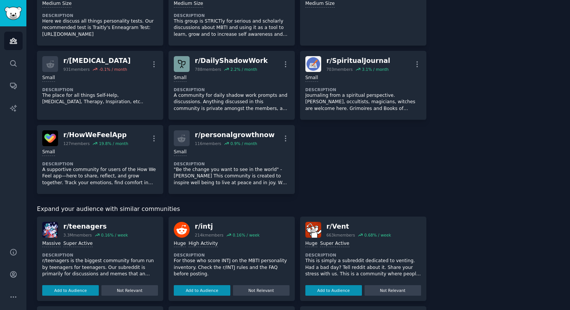
scroll to position [635, 0]
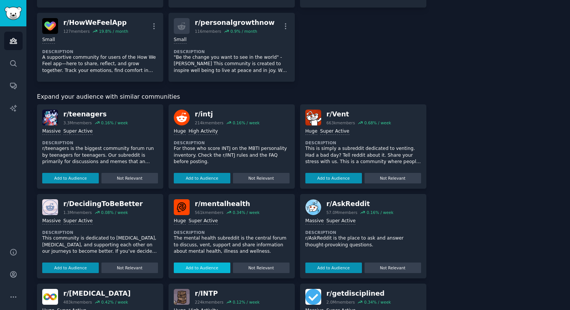
click at [209, 266] on button "Add to Audience" at bounding box center [202, 268] width 57 height 11
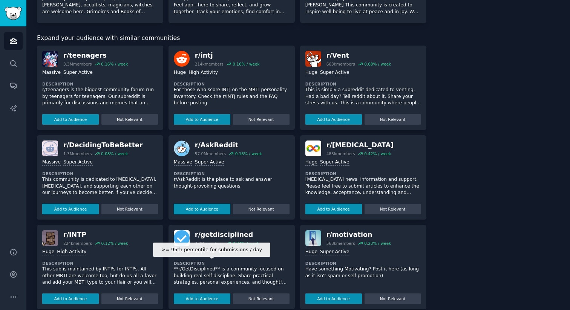
scroll to position [736, 0]
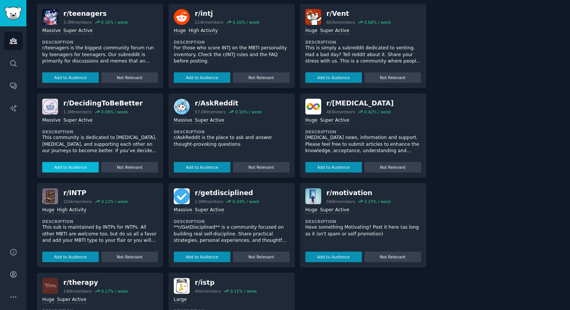
click at [80, 162] on button "Add to Audience" at bounding box center [70, 167] width 57 height 11
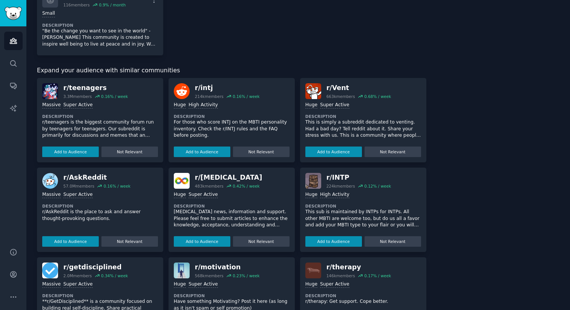
scroll to position [817, 0]
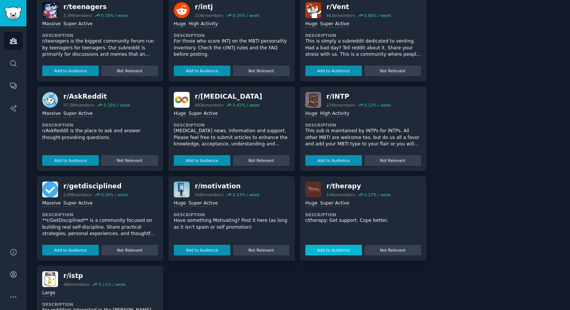
click at [320, 252] on button "Add to Audience" at bounding box center [333, 250] width 57 height 11
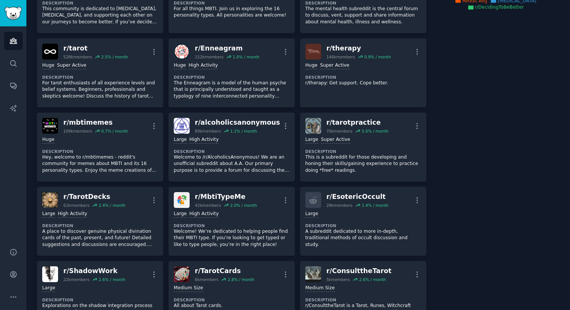
scroll to position [0, 0]
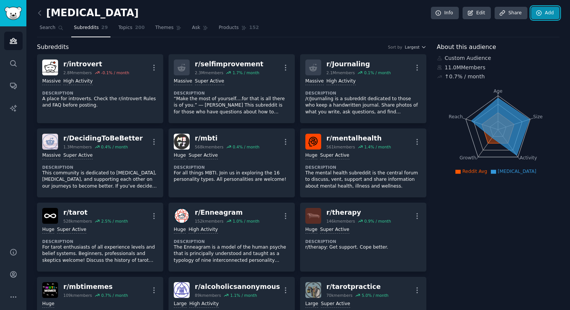
click at [550, 15] on link "Add" at bounding box center [545, 13] width 28 height 13
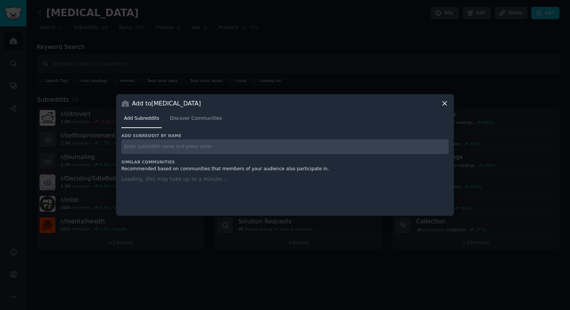
click at [144, 148] on input "text" at bounding box center [284, 146] width 327 height 15
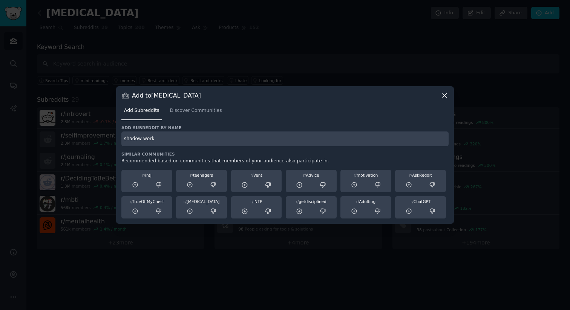
type input "shadow work"
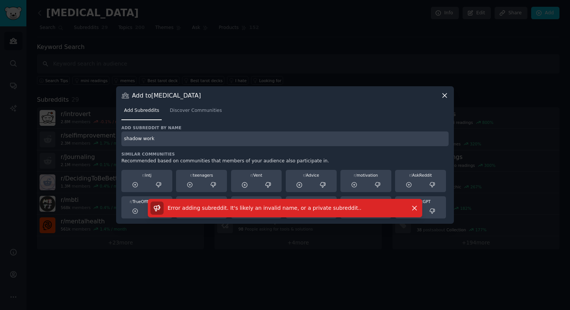
click at [142, 139] on input "shadow work" at bounding box center [284, 138] width 327 height 15
click at [192, 110] on span "Discover Communities" at bounding box center [196, 110] width 52 height 7
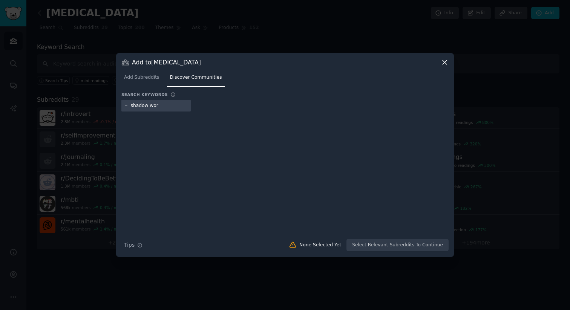
type input "shadow work"
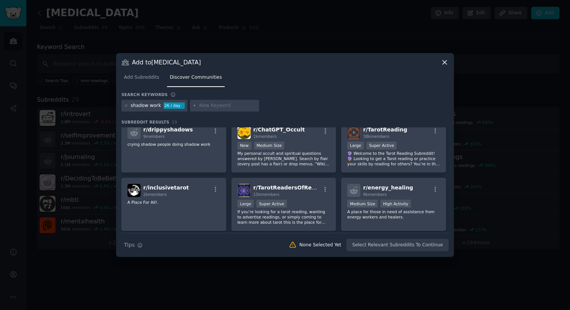
scroll to position [205, 0]
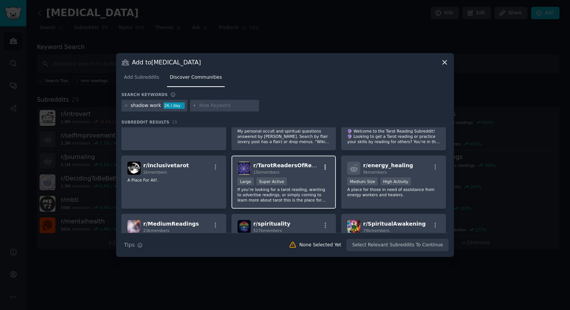
click at [324, 168] on icon "button" at bounding box center [325, 167] width 7 height 7
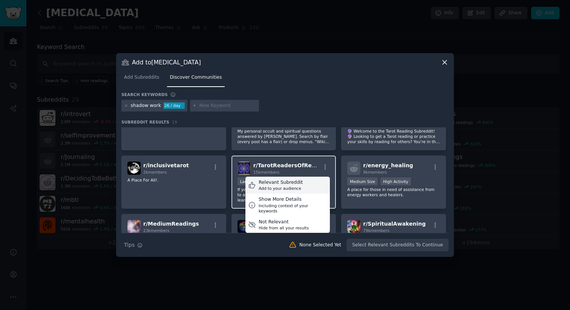
click at [310, 188] on div "Relevant Subreddit Add to your audience" at bounding box center [287, 185] width 84 height 17
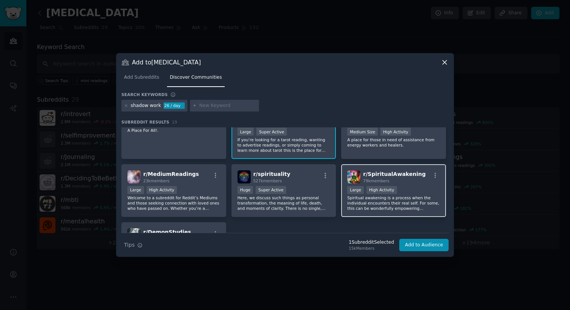
scroll to position [257, 0]
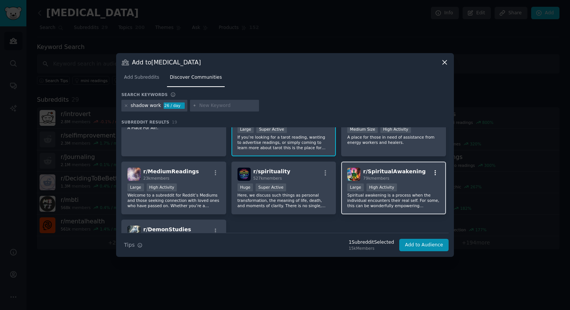
click at [434, 173] on icon "button" at bounding box center [435, 172] width 2 height 5
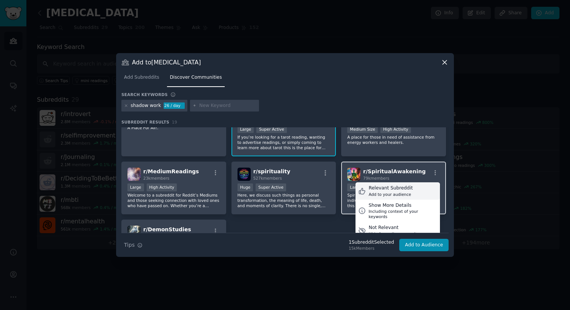
click at [406, 191] on div "Relevant Subreddit" at bounding box center [390, 188] width 44 height 7
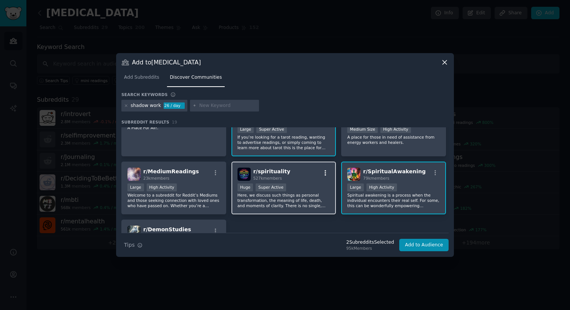
click at [323, 174] on icon "button" at bounding box center [325, 173] width 7 height 7
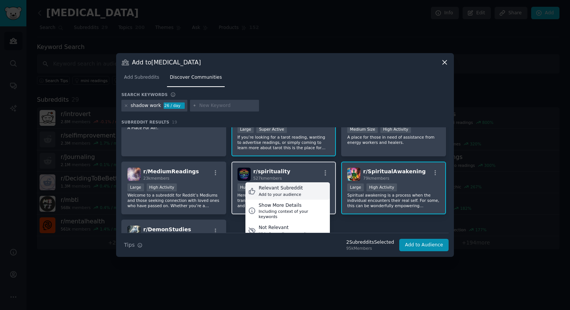
click at [309, 189] on div "Relevant Subreddit Add to your audience" at bounding box center [287, 190] width 84 height 17
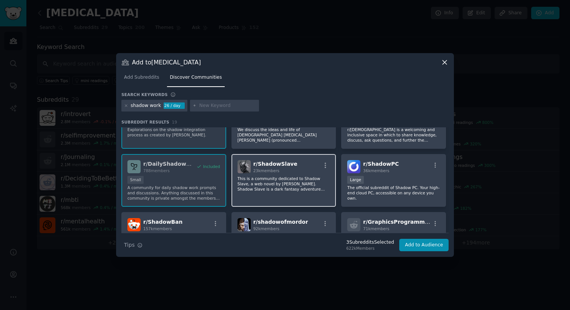
scroll to position [0, 0]
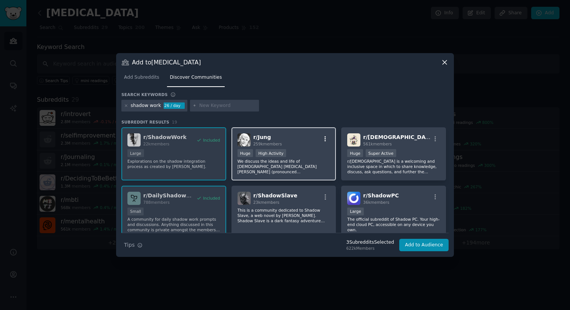
click at [324, 139] on icon "button" at bounding box center [325, 139] width 7 height 7
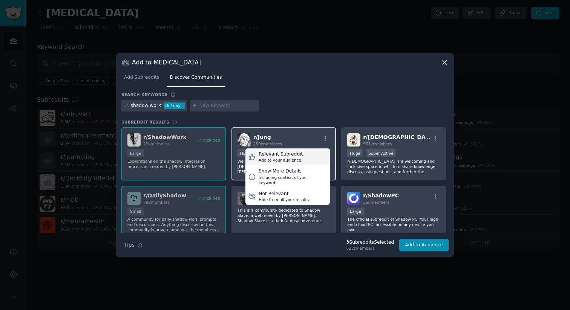
click at [307, 158] on div "Relevant Subreddit Add to your audience" at bounding box center [287, 156] width 84 height 17
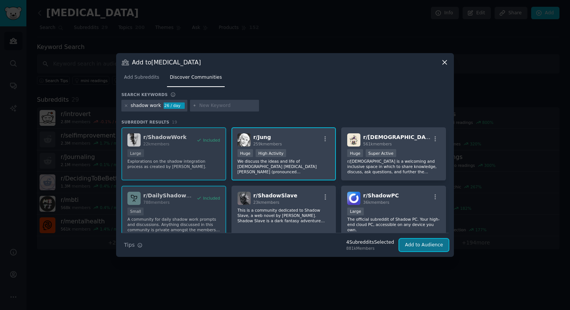
click at [423, 247] on button "Add to Audience" at bounding box center [423, 245] width 49 height 13
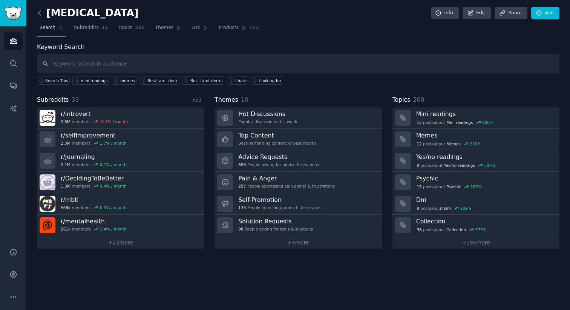
click at [40, 13] on icon at bounding box center [40, 13] width 8 height 8
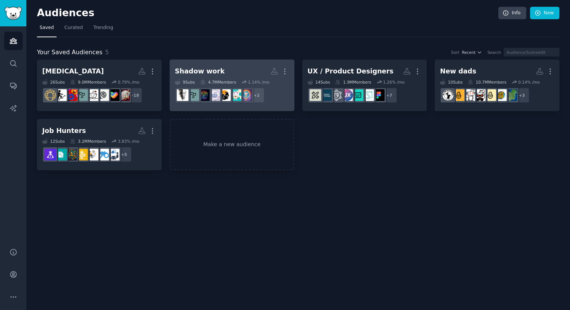
click at [204, 72] on div "Shadow work" at bounding box center [200, 71] width 50 height 9
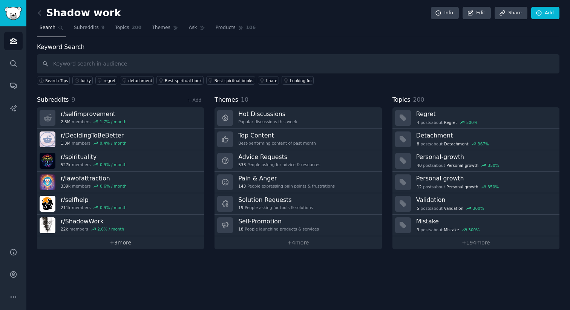
click at [120, 243] on link "+ 3 more" at bounding box center [120, 242] width 167 height 13
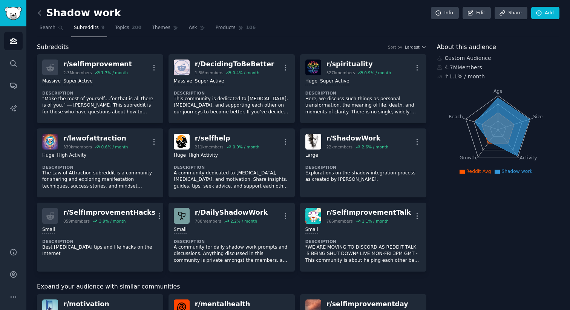
click at [41, 14] on icon at bounding box center [40, 13] width 8 height 8
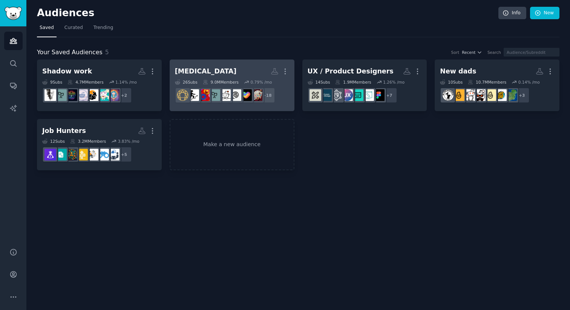
click at [206, 70] on div "[MEDICAL_DATA]" at bounding box center [206, 71] width 62 height 9
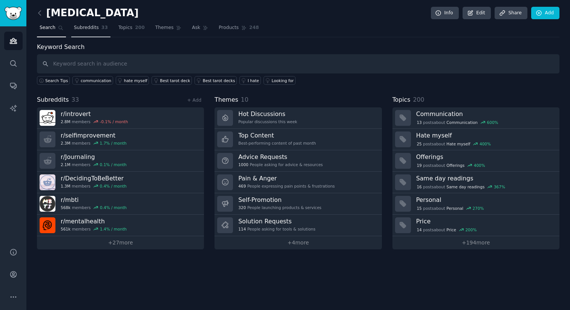
click at [89, 28] on span "Subreddits" at bounding box center [86, 27] width 25 height 7
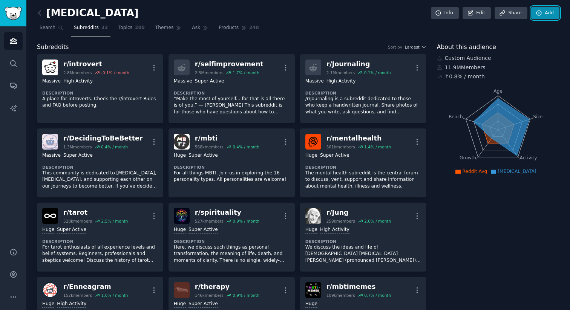
click at [538, 15] on icon at bounding box center [538, 13] width 7 height 7
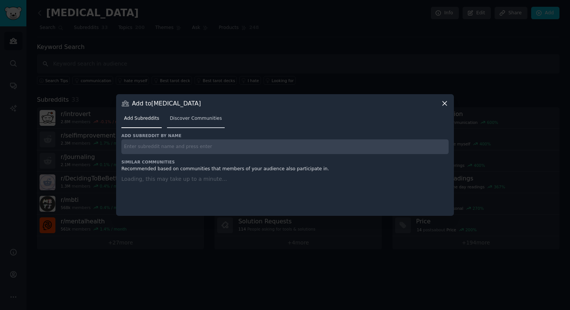
click at [185, 118] on span "Discover Communities" at bounding box center [196, 118] width 52 height 7
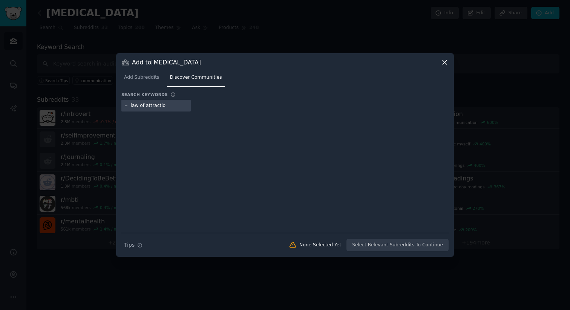
type input "law of attraction"
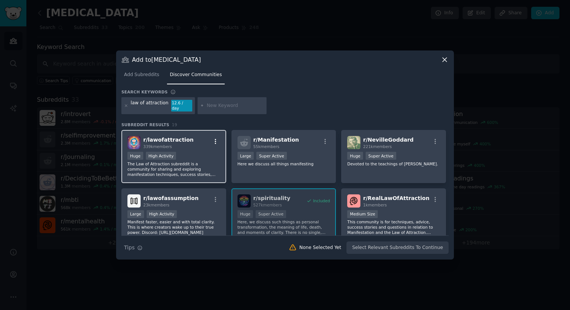
click at [215, 138] on icon "button" at bounding box center [215, 141] width 7 height 7
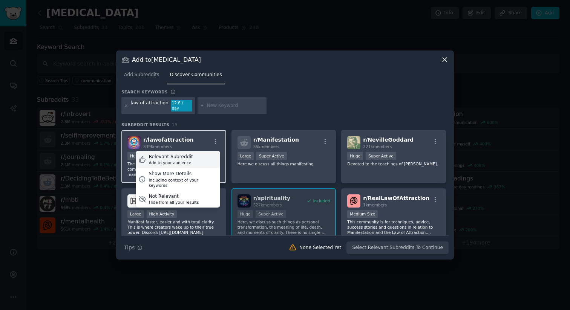
click at [211, 154] on div "Relevant Subreddit Add to your audience" at bounding box center [178, 159] width 84 height 17
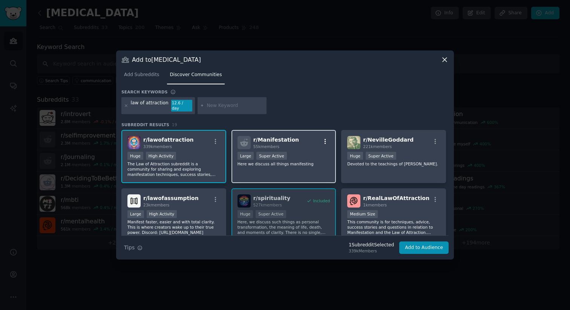
click at [325, 141] on icon "button" at bounding box center [325, 141] width 7 height 7
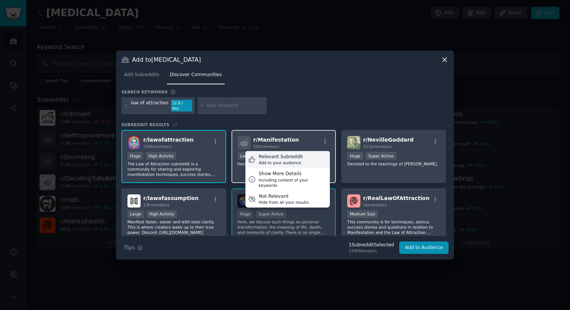
click at [313, 154] on div "Relevant Subreddit Add to your audience" at bounding box center [287, 159] width 84 height 17
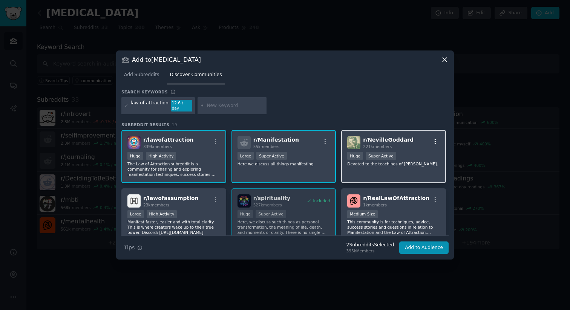
click at [434, 138] on icon "button" at bounding box center [435, 141] width 7 height 7
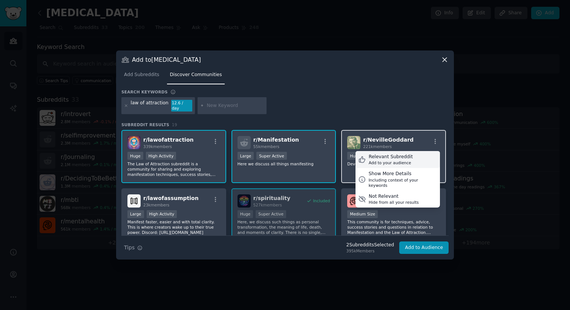
click at [420, 155] on div "Relevant Subreddit Add to your audience" at bounding box center [397, 159] width 84 height 17
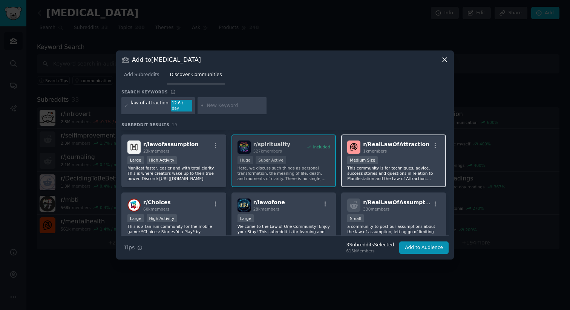
scroll to position [35, 0]
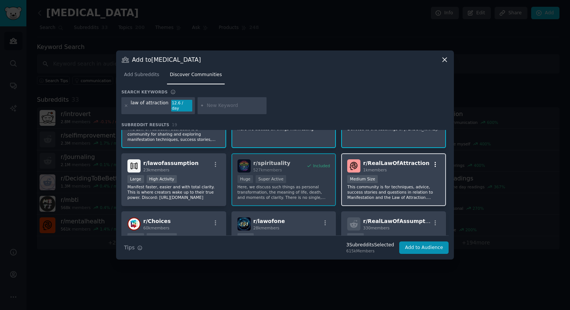
click at [432, 162] on icon "button" at bounding box center [435, 164] width 7 height 7
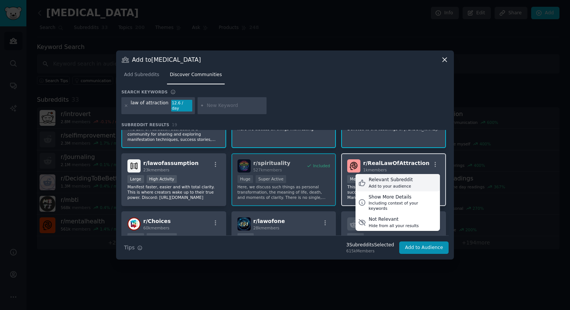
click at [426, 179] on div "Relevant Subreddit Add to your audience" at bounding box center [397, 182] width 84 height 17
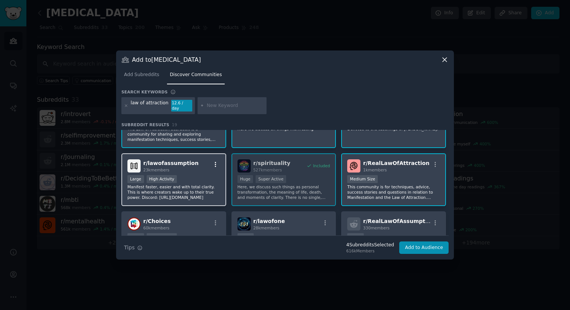
click at [213, 162] on icon "button" at bounding box center [215, 164] width 7 height 7
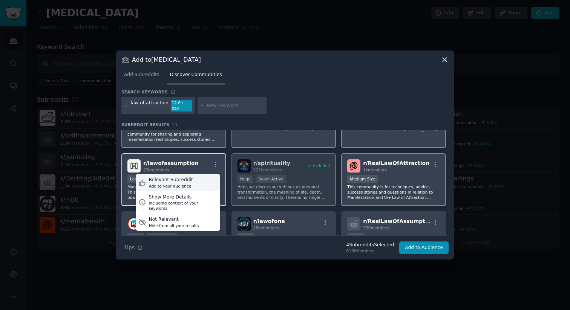
click at [205, 178] on div "Relevant Subreddit Add to your audience" at bounding box center [178, 182] width 84 height 17
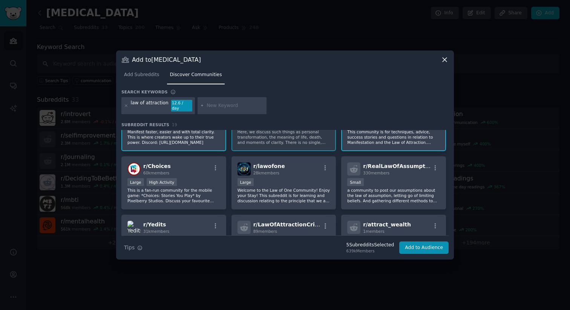
scroll to position [96, 0]
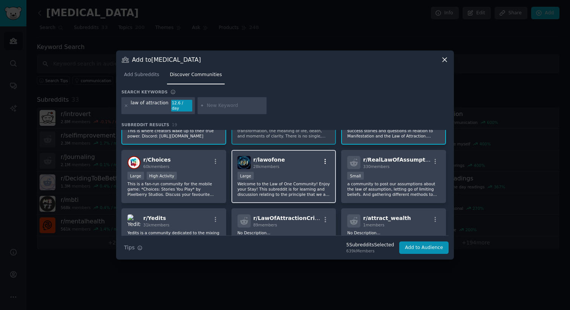
click at [322, 159] on icon "button" at bounding box center [325, 161] width 7 height 7
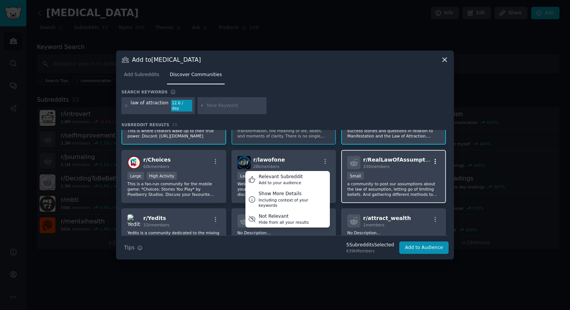
click at [433, 160] on icon "button" at bounding box center [435, 161] width 7 height 7
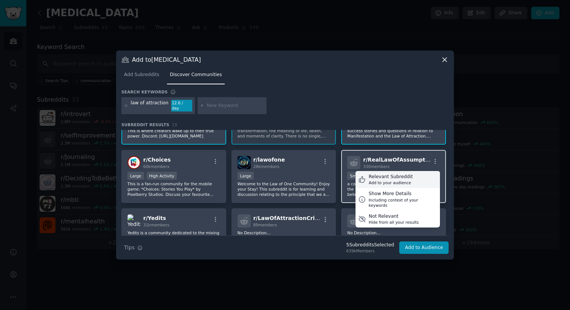
click at [425, 176] on div "Relevant Subreddit Add to your audience" at bounding box center [397, 179] width 84 height 17
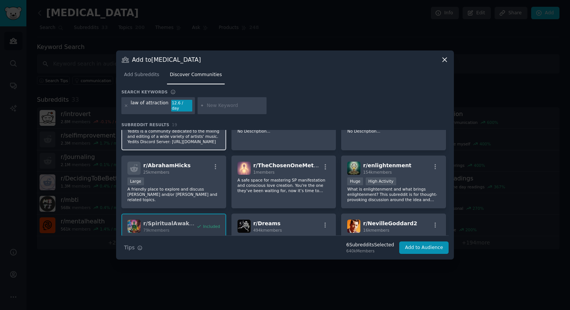
scroll to position [204, 0]
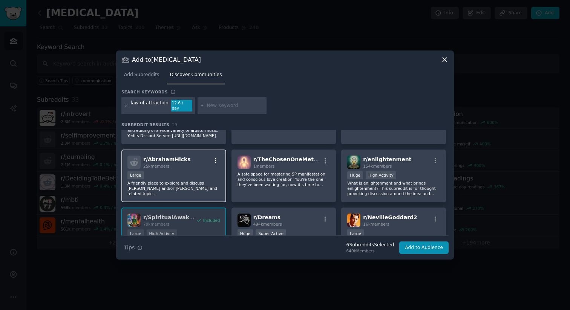
click at [213, 159] on icon "button" at bounding box center [215, 160] width 7 height 7
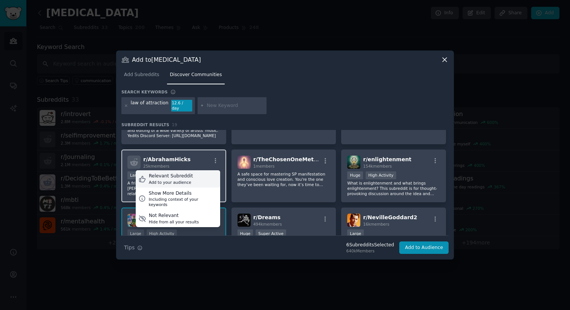
click at [209, 171] on div "Relevant Subreddit Add to your audience" at bounding box center [178, 178] width 84 height 17
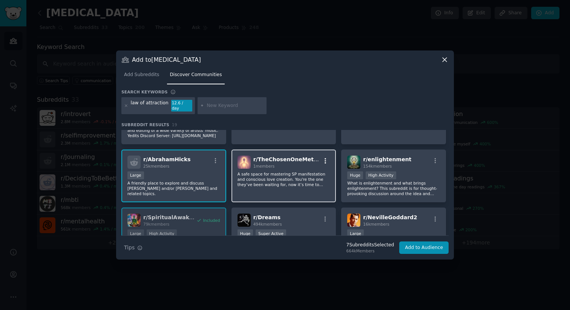
click at [325, 160] on icon "button" at bounding box center [325, 160] width 7 height 7
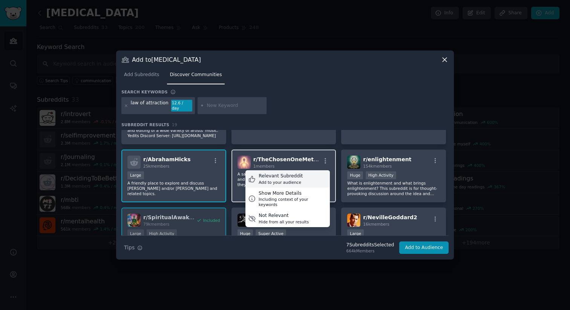
click at [319, 172] on div "Relevant Subreddit Add to your audience" at bounding box center [287, 178] width 84 height 17
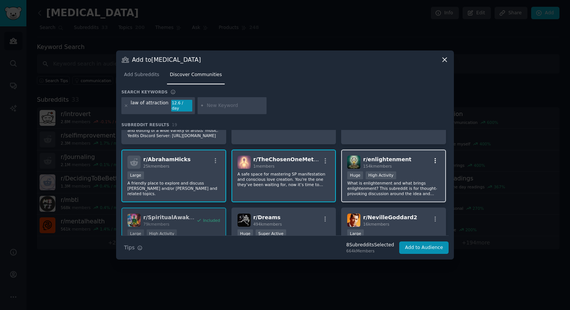
click at [434, 161] on icon "button" at bounding box center [435, 160] width 7 height 7
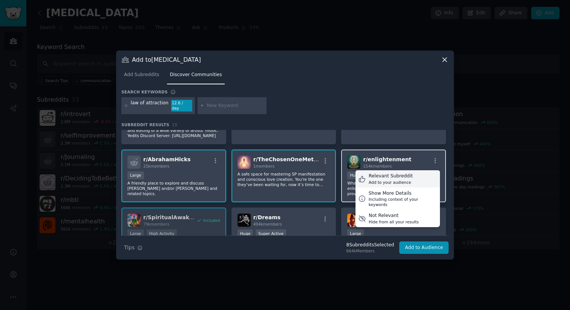
click at [415, 175] on div "Relevant Subreddit Add to your audience" at bounding box center [397, 178] width 84 height 17
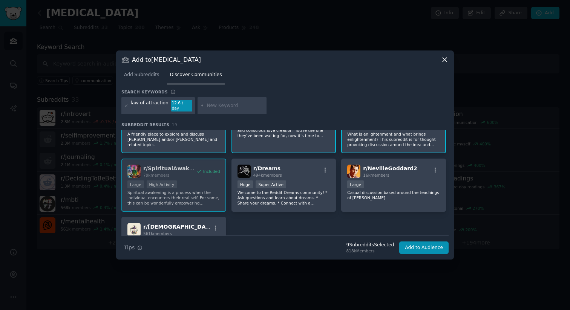
scroll to position [258, 0]
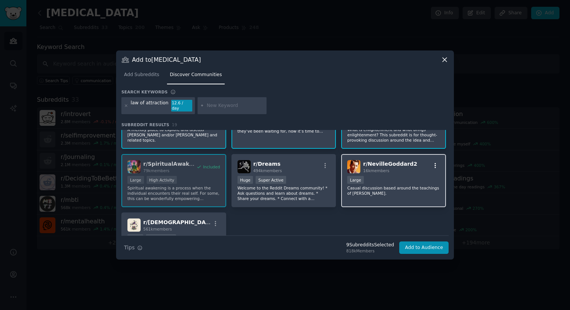
click at [434, 165] on icon "button" at bounding box center [435, 165] width 2 height 5
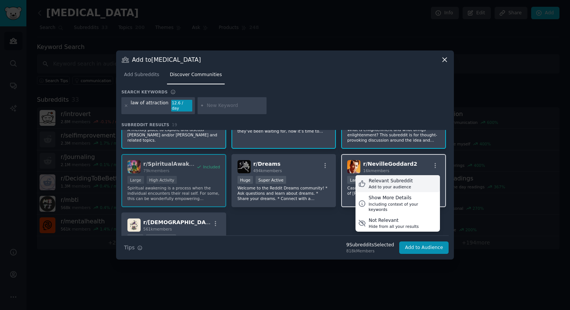
click at [409, 180] on div "Relevant Subreddit Add to your audience" at bounding box center [397, 183] width 84 height 17
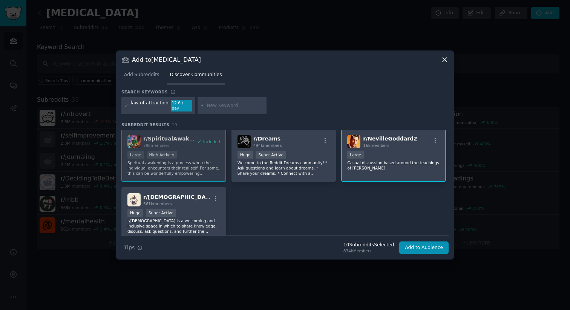
scroll to position [313, 0]
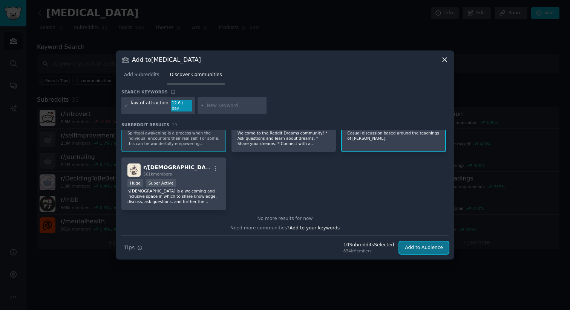
click at [432, 245] on button "Add to Audience" at bounding box center [423, 247] width 49 height 13
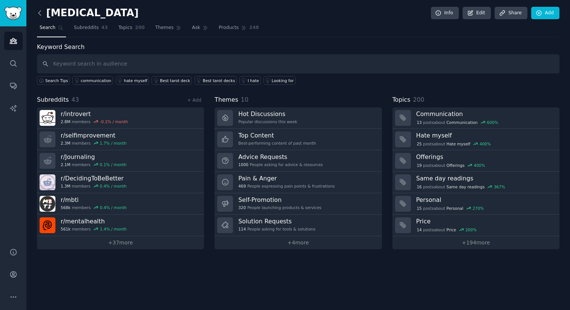
click at [41, 12] on icon at bounding box center [40, 13] width 8 height 8
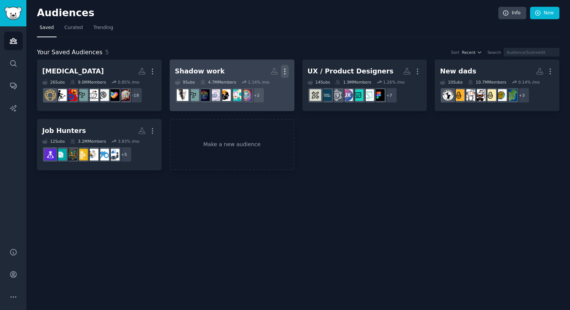
click at [284, 69] on icon "button" at bounding box center [285, 71] width 8 height 8
click at [218, 71] on h2 "Shadow work More View Delete" at bounding box center [232, 71] width 114 height 13
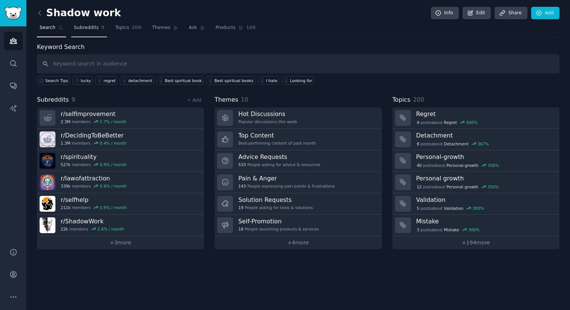
click at [87, 25] on span "Subreddits" at bounding box center [86, 27] width 25 height 7
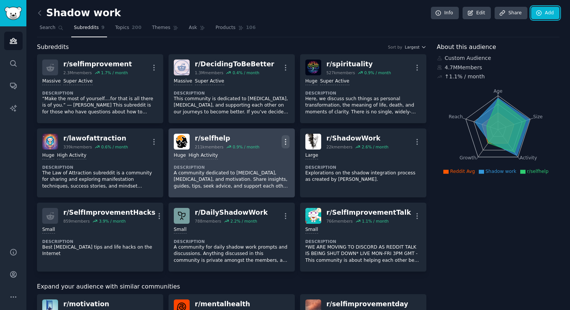
click at [283, 142] on icon "button" at bounding box center [285, 142] width 8 height 8
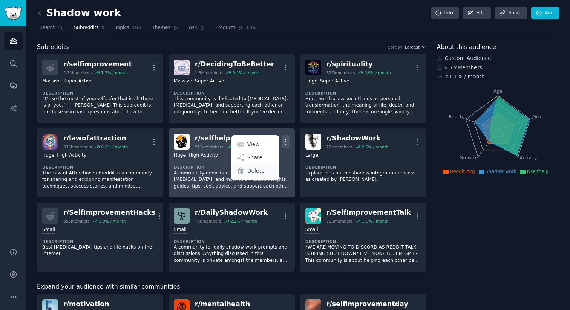
click at [261, 171] on p "Delete" at bounding box center [255, 171] width 17 height 8
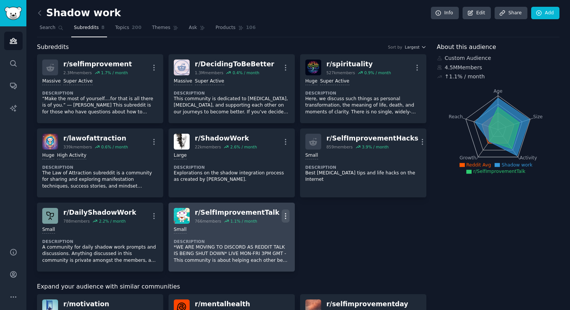
click at [285, 215] on icon "button" at bounding box center [285, 216] width 8 height 8
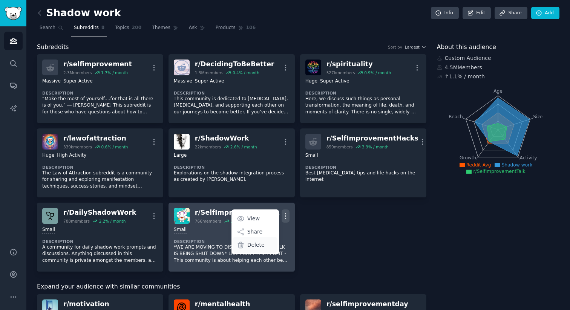
click at [254, 247] on p "Delete" at bounding box center [255, 245] width 17 height 8
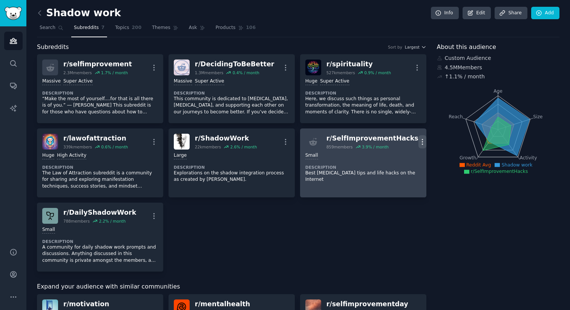
click at [418, 140] on icon "button" at bounding box center [422, 142] width 8 height 8
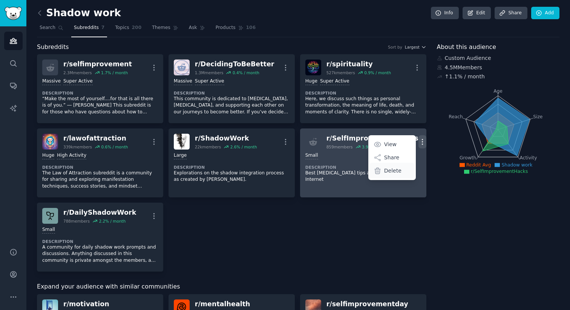
click at [392, 171] on p "Delete" at bounding box center [392, 171] width 17 height 8
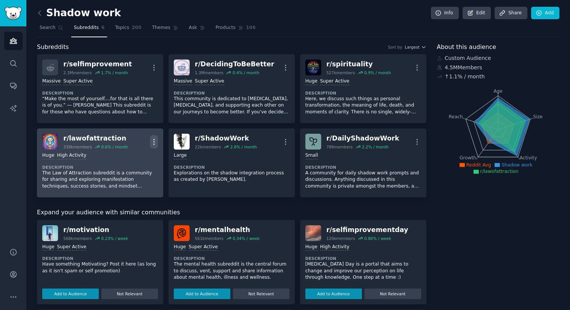
click at [153, 142] on icon "button" at bounding box center [154, 142] width 8 height 8
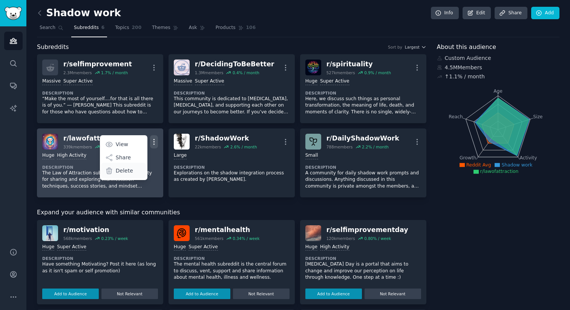
click at [124, 172] on p "Delete" at bounding box center [124, 171] width 17 height 8
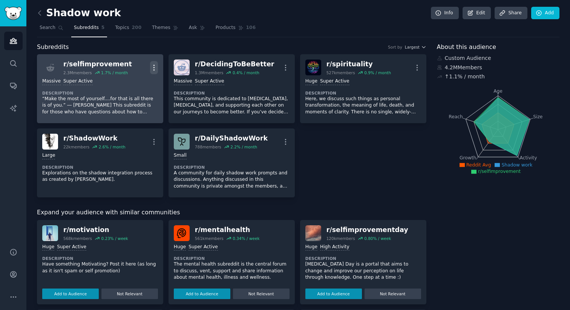
click at [154, 67] on icon "button" at bounding box center [154, 68] width 8 height 8
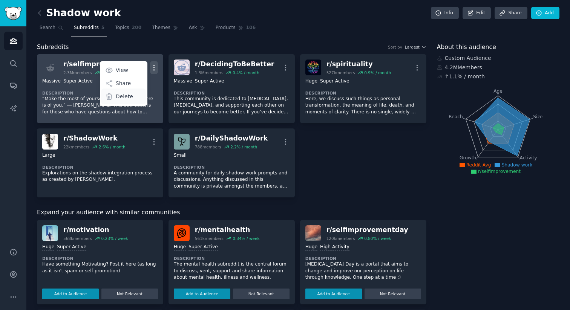
click at [128, 96] on p "Delete" at bounding box center [124, 97] width 17 height 8
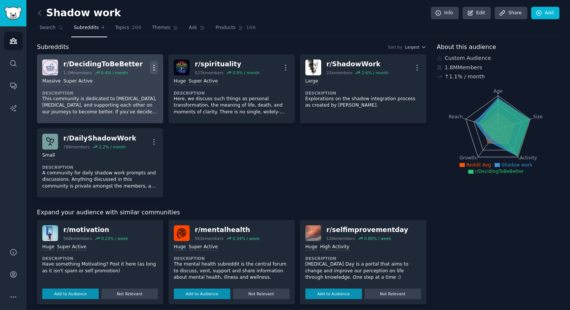
click at [154, 66] on icon "button" at bounding box center [154, 68] width 8 height 8
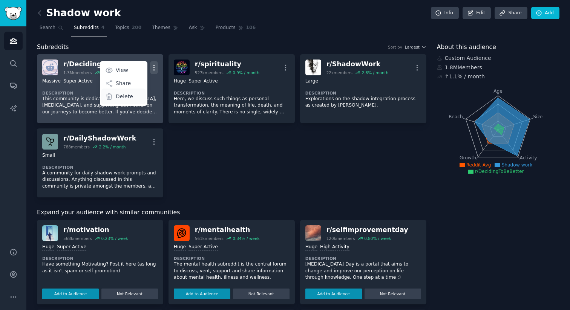
click at [125, 97] on p "Delete" at bounding box center [124, 97] width 17 height 8
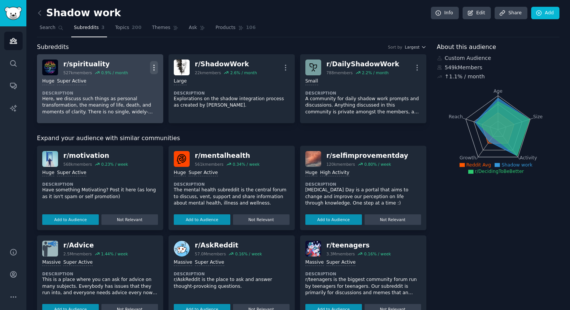
click at [154, 67] on icon "button" at bounding box center [154, 68] width 8 height 8
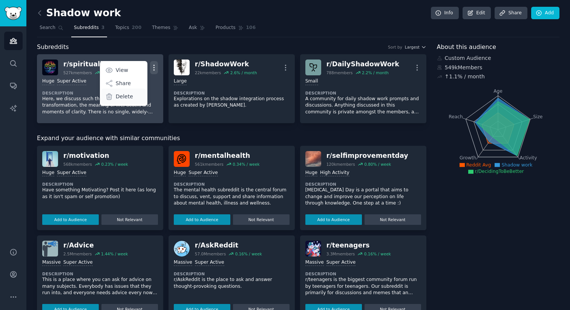
click at [134, 98] on div "Delete" at bounding box center [123, 97] width 45 height 16
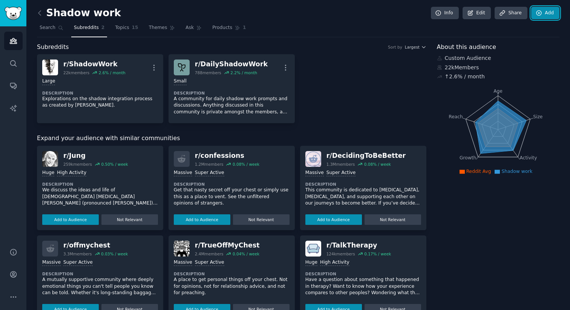
click at [542, 14] on link "Add" at bounding box center [545, 13] width 28 height 13
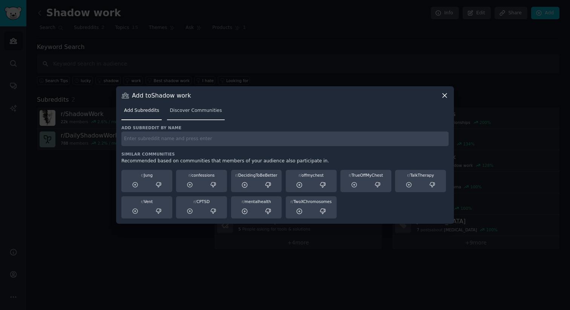
click at [192, 111] on span "Discover Communities" at bounding box center [196, 110] width 52 height 7
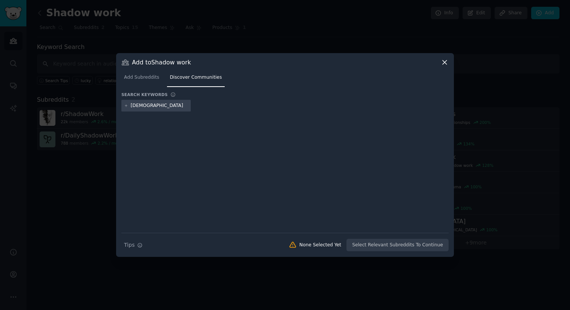
type input "zenfulnote"
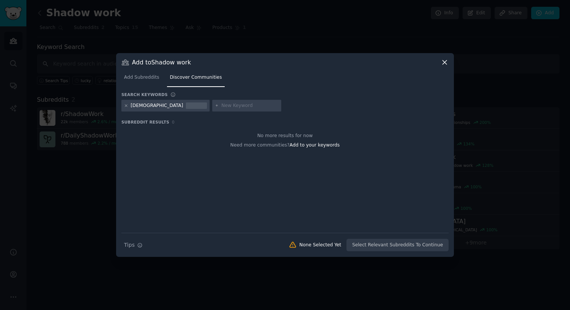
click at [125, 105] on icon at bounding box center [126, 106] width 4 height 4
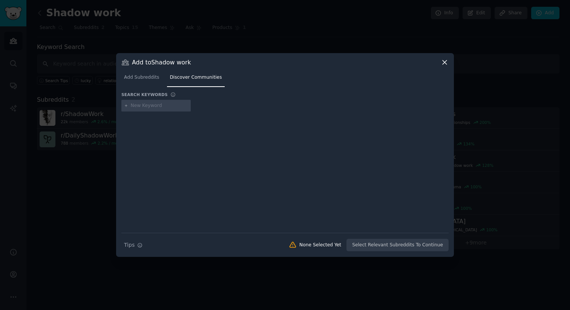
click at [445, 63] on icon at bounding box center [444, 62] width 4 height 4
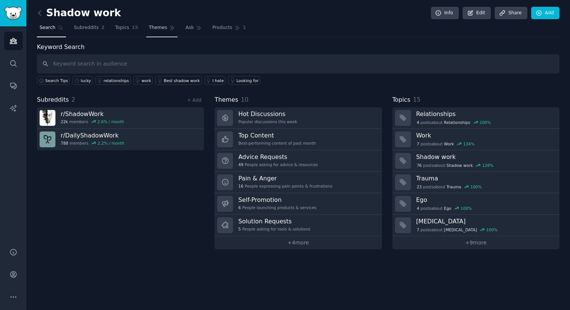
click at [150, 29] on span "Themes" at bounding box center [158, 27] width 18 height 7
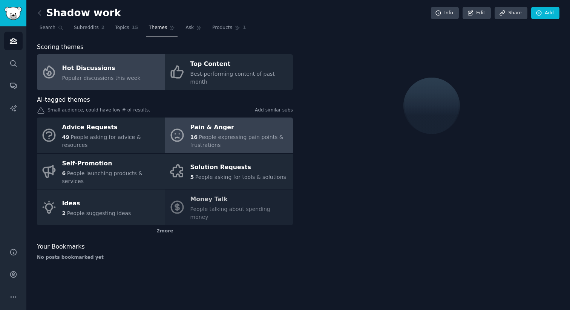
click at [208, 134] on span "People expressing pain points & frustrations" at bounding box center [236, 141] width 93 height 14
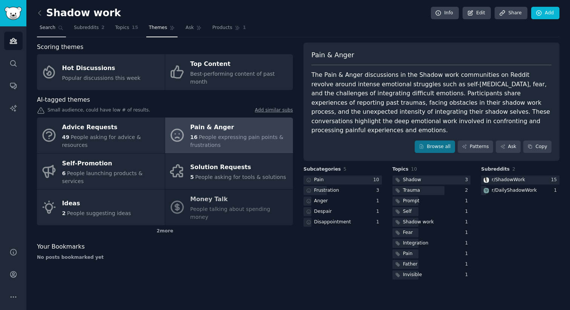
click at [49, 29] on span "Search" at bounding box center [48, 27] width 16 height 7
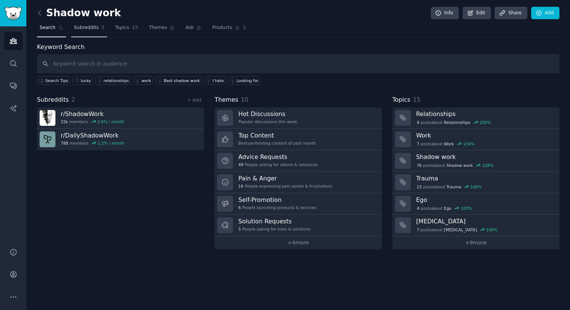
click at [90, 29] on span "Subreddits" at bounding box center [86, 27] width 25 height 7
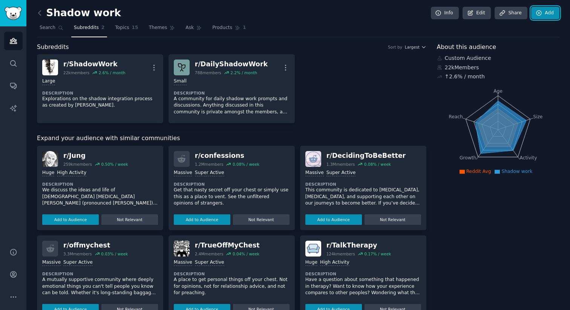
click at [543, 14] on link "Add" at bounding box center [545, 13] width 28 height 13
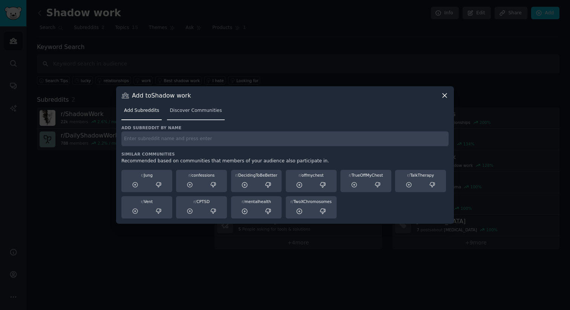
click at [187, 113] on span "Discover Communities" at bounding box center [196, 110] width 52 height 7
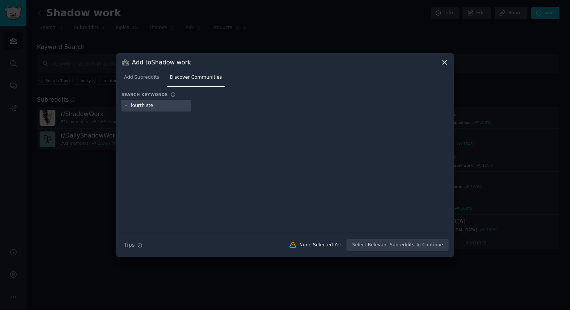
type input "fourth step"
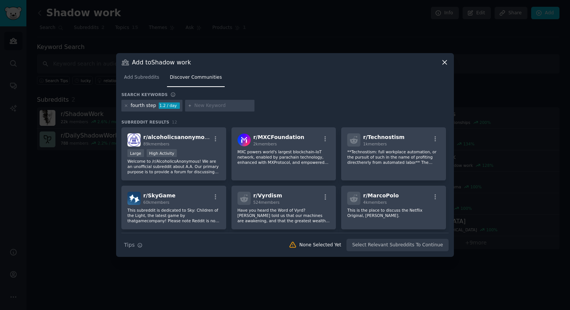
click at [490, 85] on div at bounding box center [285, 155] width 570 height 310
